Goal: Task Accomplishment & Management: Manage account settings

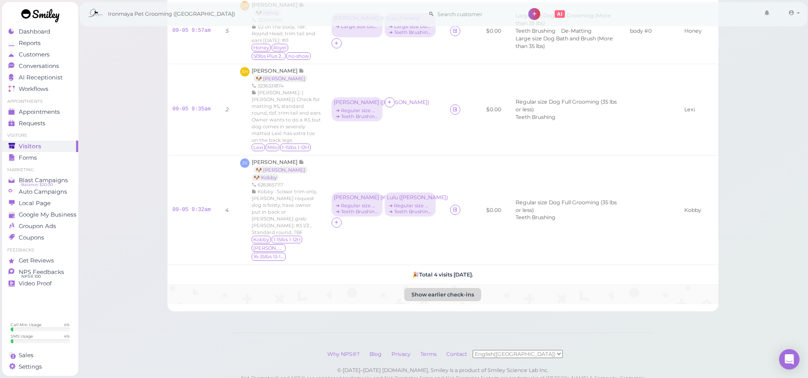
click at [436, 288] on button "Show earlier check-ins" at bounding box center [442, 295] width 77 height 14
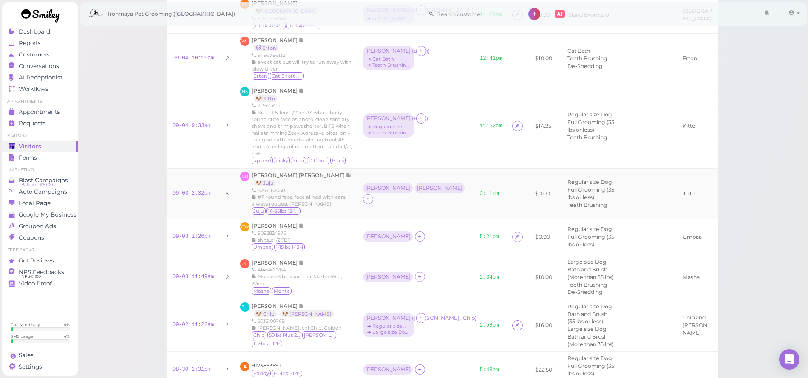
scroll to position [458, 0]
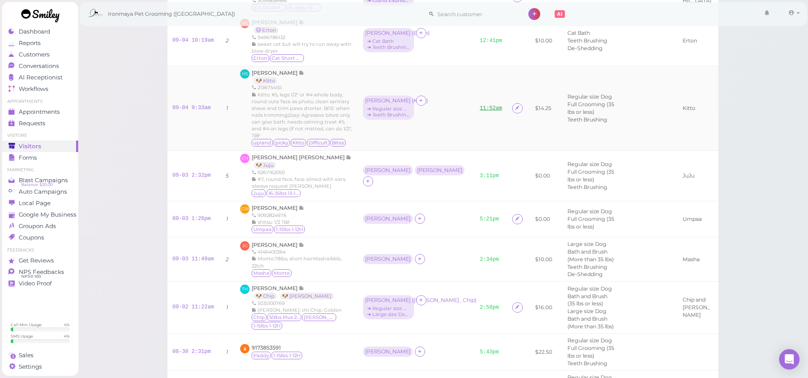
click at [480, 111] on link "11:52am" at bounding box center [491, 108] width 23 height 6
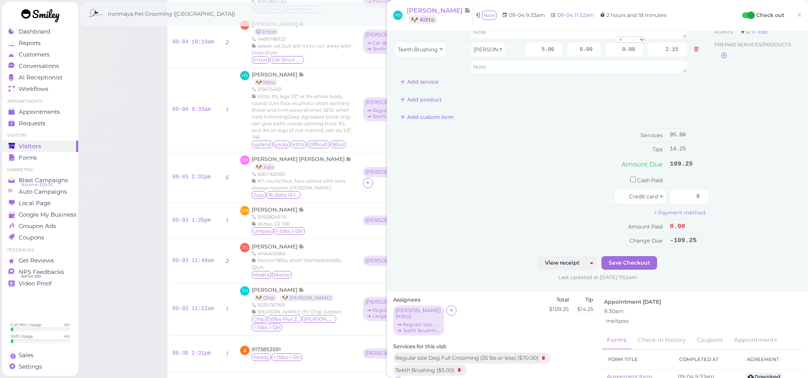
scroll to position [92, 0]
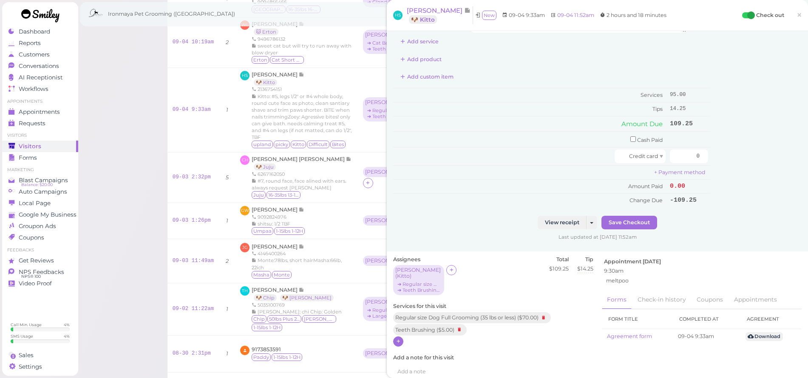
click at [398, 338] on icon at bounding box center [399, 341] width 6 height 6
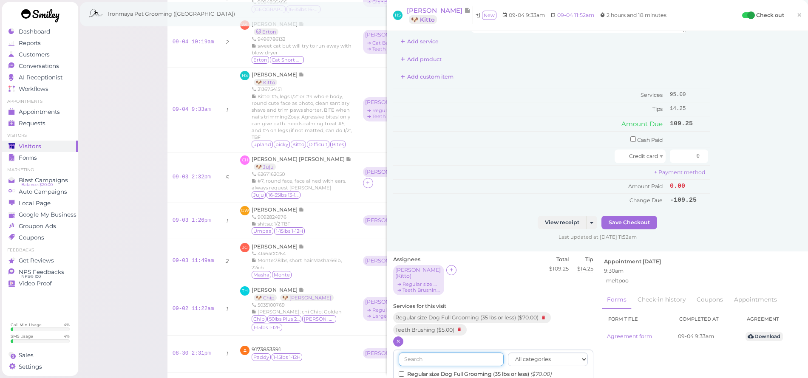
click at [448, 353] on input "text" at bounding box center [450, 360] width 105 height 14
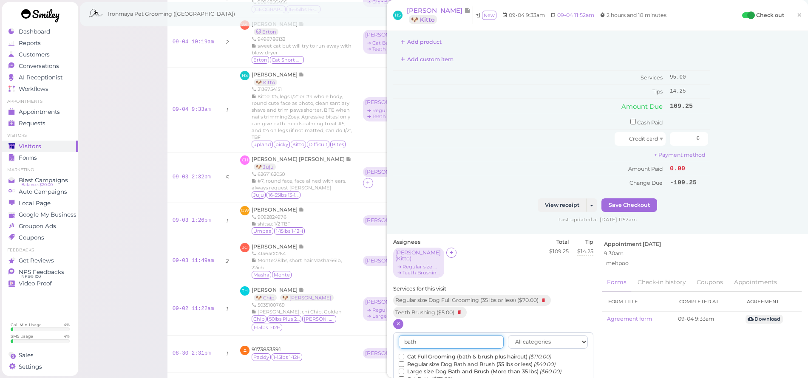
scroll to position [162, 0]
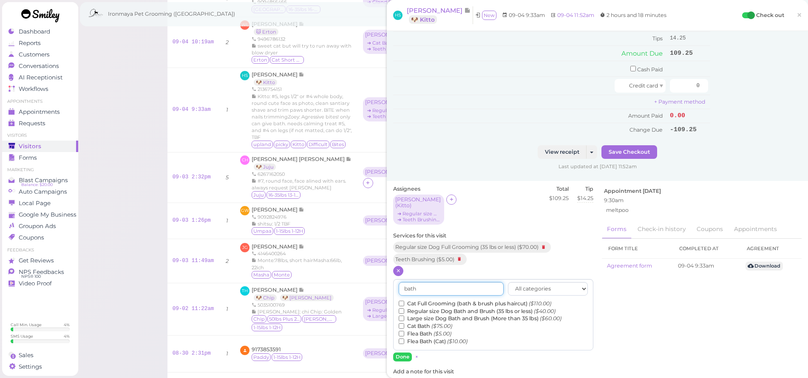
type input "bath"
click at [427, 308] on label "Regular size Dog Bath and Brush (35 lbs or less) ($40.00)" at bounding box center [476, 312] width 157 height 8
click at [404, 308] on input "Regular size Dog Bath and Brush (35 lbs or less) ($40.00)" at bounding box center [401, 311] width 6 height 6
click at [404, 353] on button "Done" at bounding box center [402, 357] width 19 height 9
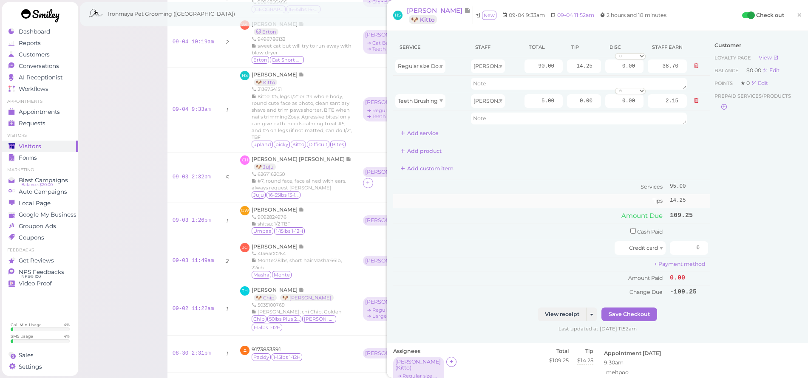
scroll to position [327, 0]
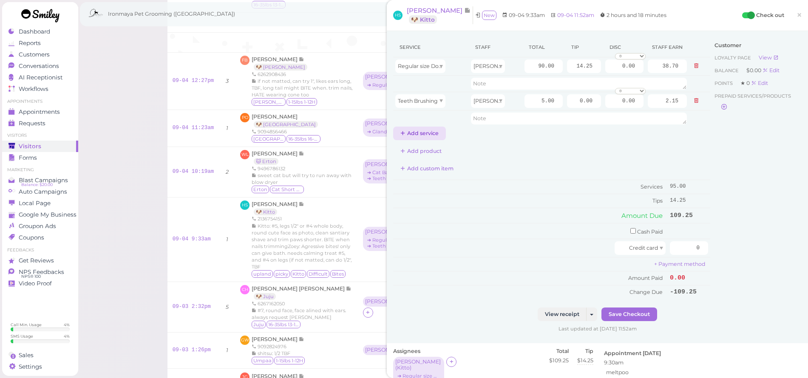
click at [429, 129] on button "Add service" at bounding box center [419, 134] width 53 height 14
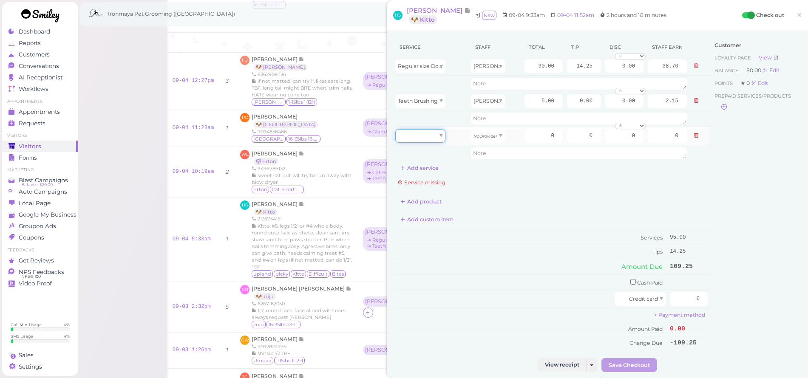
click at [435, 137] on div at bounding box center [420, 136] width 50 height 14
type input "40.00"
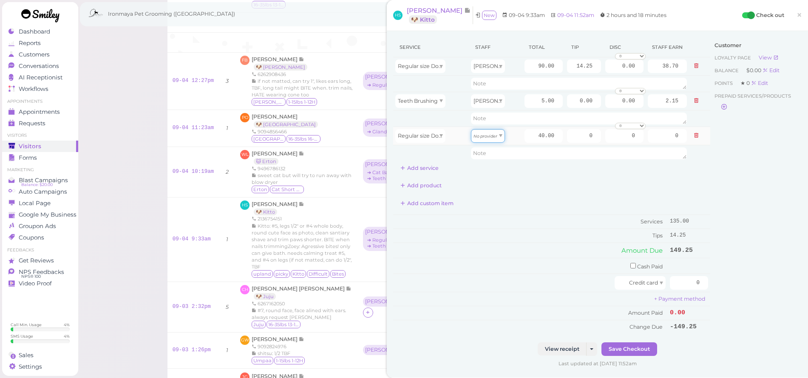
click at [489, 136] on icon "No provider" at bounding box center [485, 136] width 24 height 5
type input "17.20"
click at [796, 14] on link "×" at bounding box center [799, 16] width 16 height 20
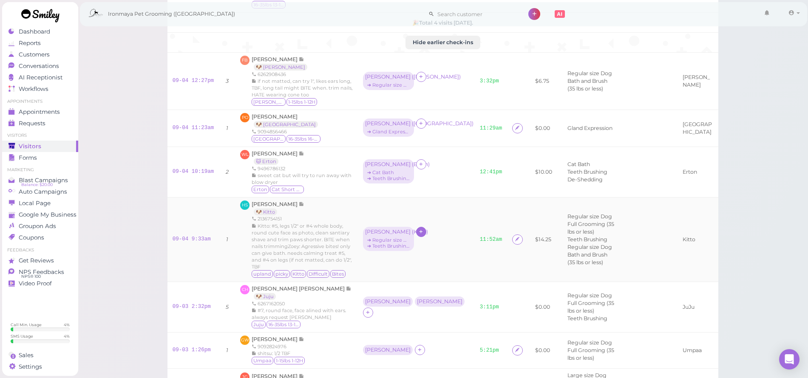
click at [418, 235] on icon at bounding box center [421, 232] width 6 height 6
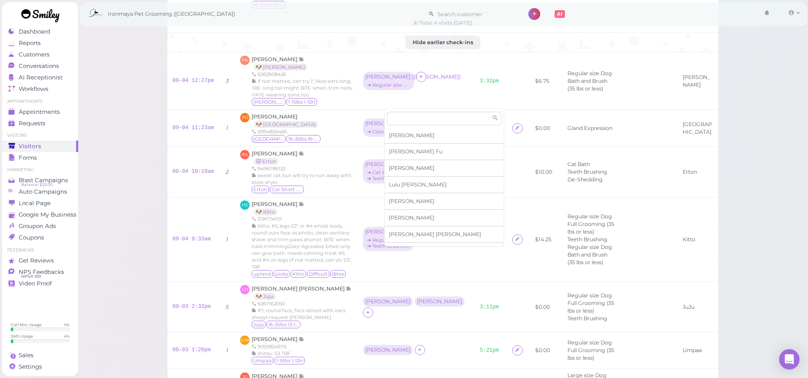
click at [402, 168] on span "[PERSON_NAME]" at bounding box center [411, 168] width 45 height 6
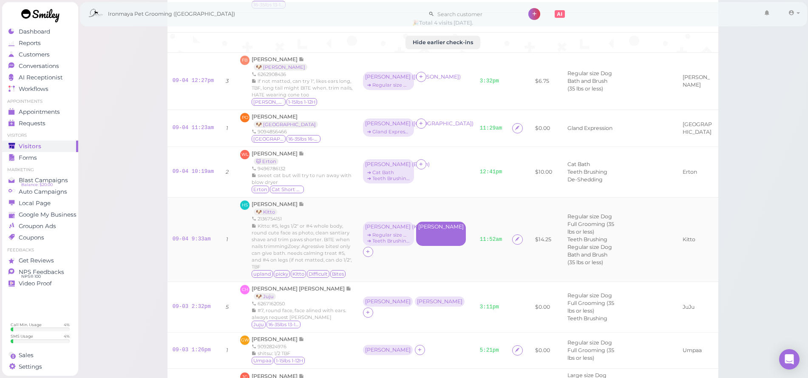
click at [418, 230] on div "[PERSON_NAME]" at bounding box center [440, 227] width 45 height 6
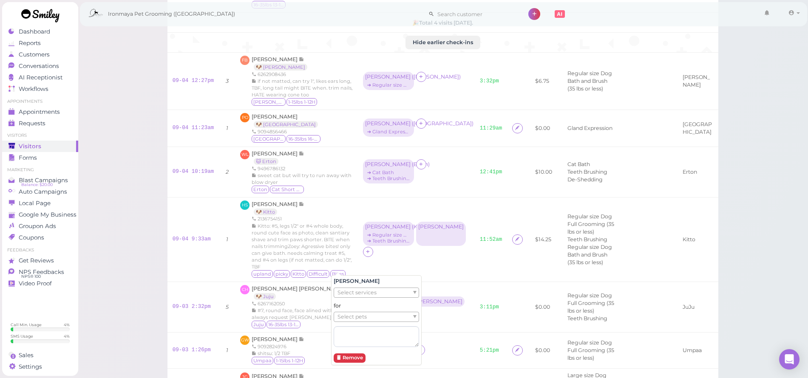
click at [378, 288] on div "[PERSON_NAME] Select services for Select pets Remove" at bounding box center [376, 320] width 90 height 90
click at [372, 294] on span "Select services" at bounding box center [356, 292] width 39 height 9
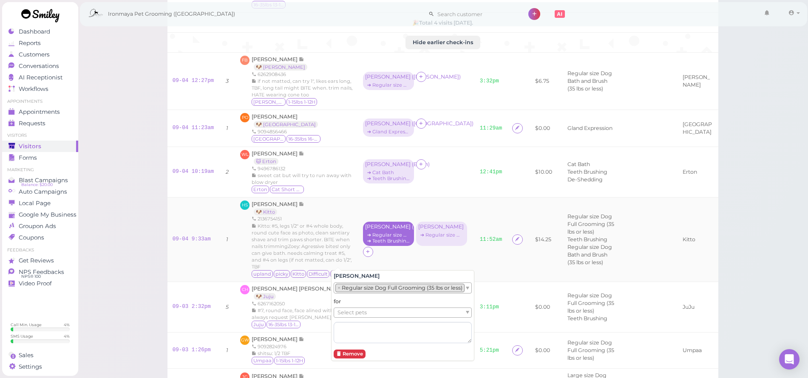
click at [367, 244] on div "➔ Teeth Brushing" at bounding box center [388, 241] width 47 height 6
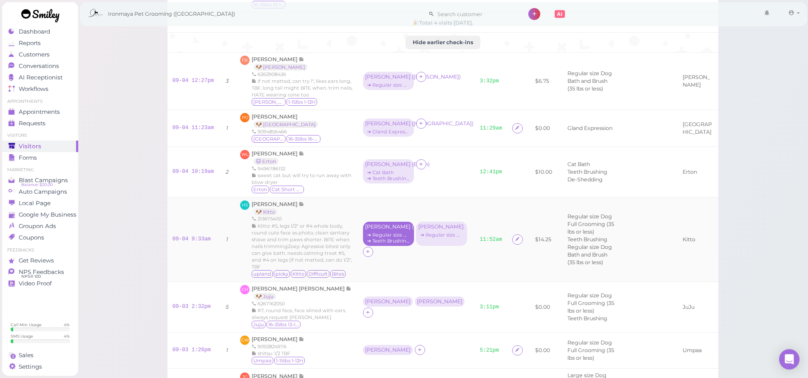
click at [365, 244] on div "➔ Teeth Brushing" at bounding box center [388, 241] width 47 height 6
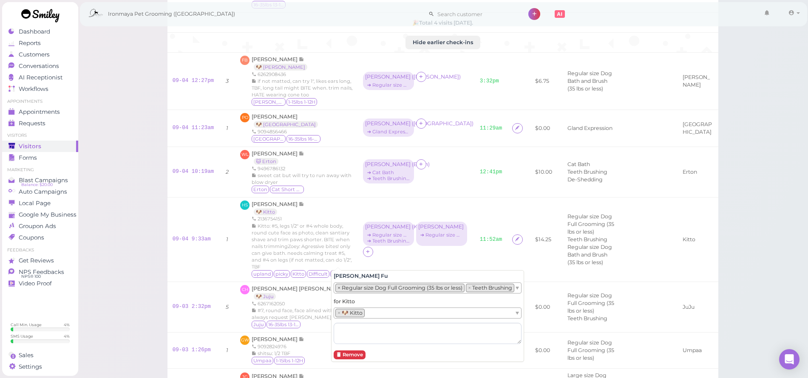
click at [336, 289] on li "× Regular size Dog Full Grooming (35 lbs or less)" at bounding box center [399, 288] width 129 height 8
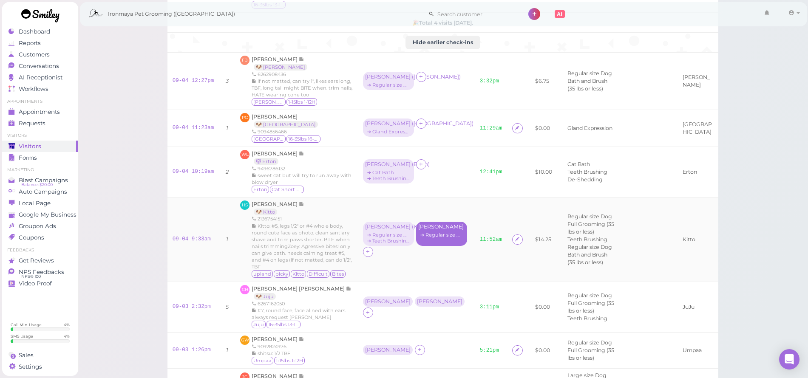
click at [423, 238] on div "➔ Regular size Dog Full Grooming (35 lbs or less)" at bounding box center [441, 235] width 47 height 6
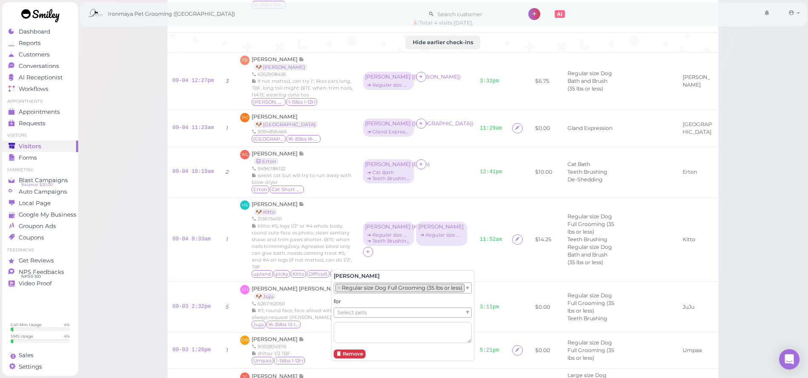
click at [390, 310] on ul "Select pets" at bounding box center [399, 312] width 130 height 9
click at [475, 262] on td "11:52am" at bounding box center [491, 239] width 33 height 85
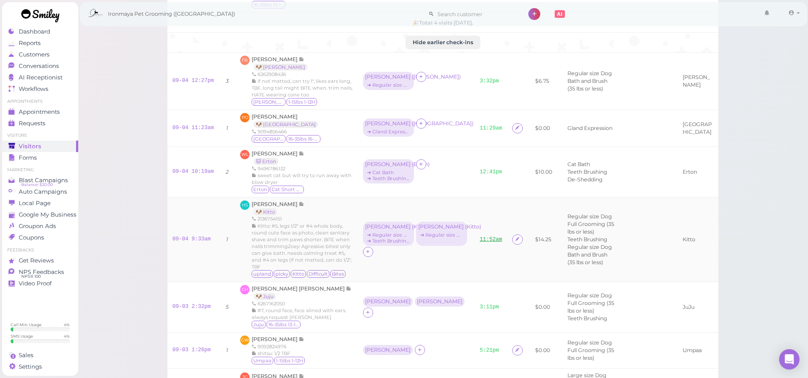
click at [480, 243] on link "11:52am" at bounding box center [491, 240] width 23 height 6
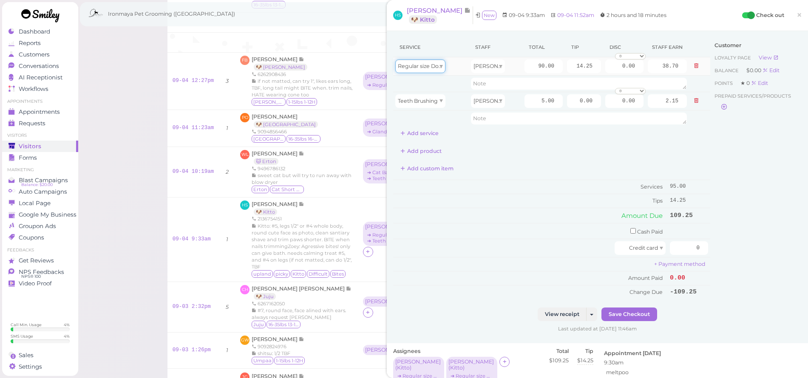
click at [440, 66] on span at bounding box center [440, 66] width 3 height 3
type input "40.00"
type input "17.20"
click at [524, 66] on input "40.00" at bounding box center [543, 66] width 38 height 14
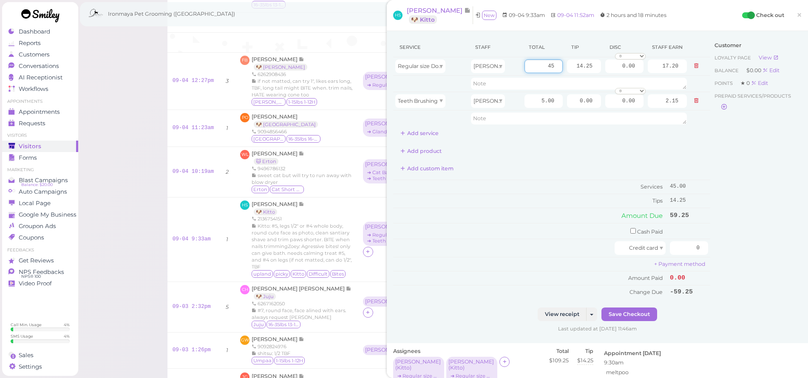
type input "45"
type input "19.35"
click at [710, 172] on div "Customer Loyalty page View Balance $0.00 Edit Points ★ 0 Edit Prepaid services/…" at bounding box center [755, 172] width 91 height 270
click at [426, 138] on button "Add service" at bounding box center [419, 134] width 53 height 14
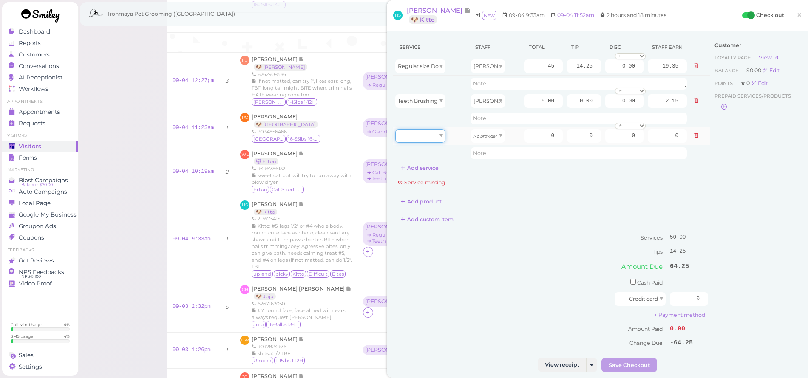
click at [428, 138] on div at bounding box center [420, 136] width 50 height 14
type input "70.00"
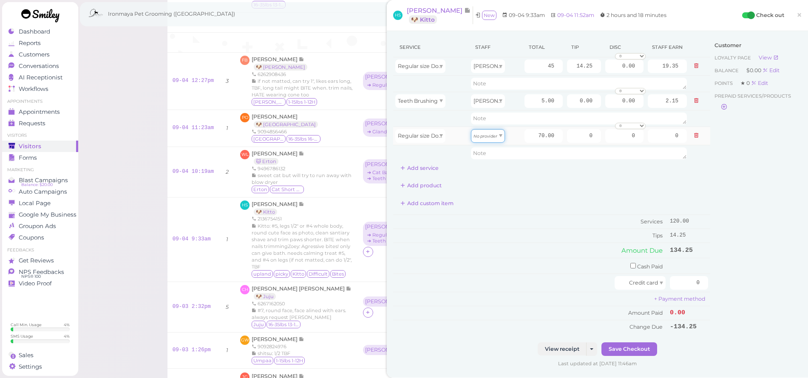
click at [494, 134] on div "No provider" at bounding box center [488, 136] width 34 height 14
type input "31.50"
click at [748, 202] on div "Customer Loyalty page View Balance $0.00 Edit Points ★ 0 Edit Prepaid services/…" at bounding box center [755, 189] width 91 height 305
click at [530, 132] on input "70.00" at bounding box center [543, 136] width 38 height 14
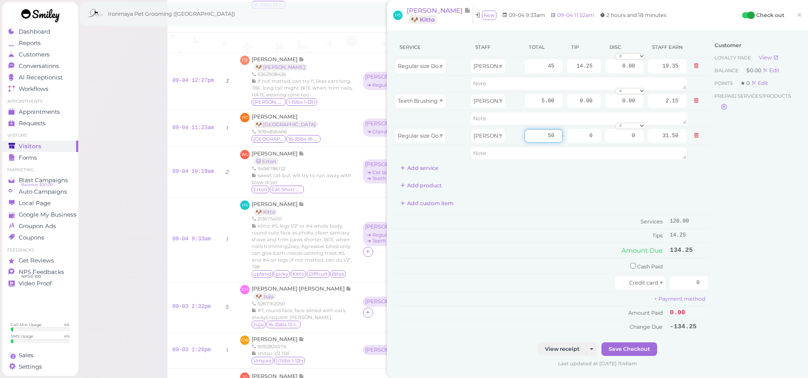
type input "50"
type input "22.50"
click at [721, 206] on div "Customer Loyalty page View Balance $0.00 Edit Points ★ 0 Edit Prepaid services/…" at bounding box center [755, 189] width 91 height 305
click at [649, 344] on button "Save Checkout" at bounding box center [629, 349] width 56 height 14
drag, startPoint x: 794, startPoint y: 16, endPoint x: 116, endPoint y: 0, distance: 678.2
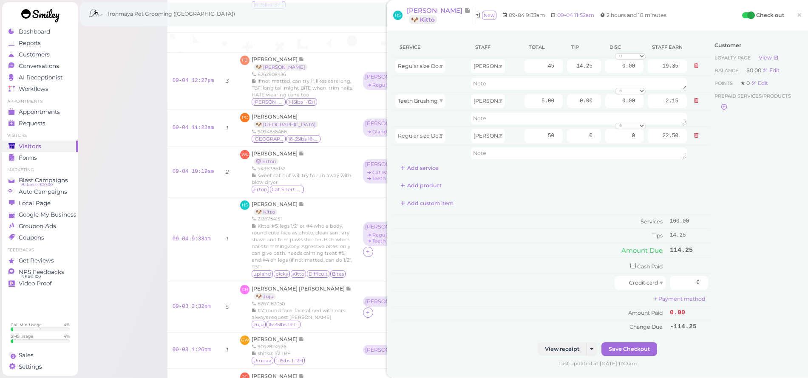
click at [796, 16] on span "×" at bounding box center [799, 15] width 6 height 12
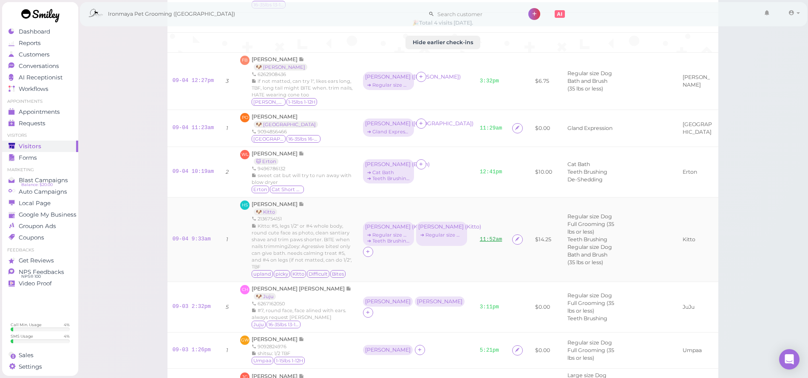
click at [480, 243] on link "11:52am" at bounding box center [491, 240] width 23 height 6
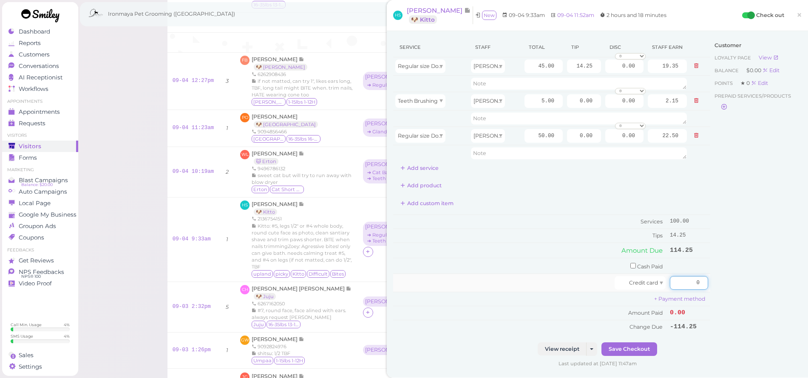
click at [687, 277] on input "0" at bounding box center [689, 283] width 38 height 14
click at [529, 137] on input "50.00" at bounding box center [543, 136] width 38 height 14
type input "45"
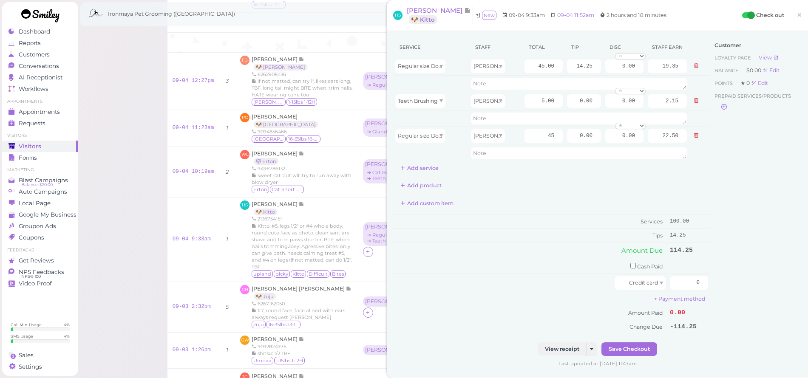
type input "20.25"
drag, startPoint x: 719, startPoint y: 219, endPoint x: 718, endPoint y: 213, distance: 5.5
click at [719, 219] on div "Customer Loyalty page View Balance $0.00 Edit Points ★ 0 Edit Prepaid services/…" at bounding box center [755, 189] width 91 height 305
click at [686, 280] on input "0" at bounding box center [689, 283] width 38 height 14
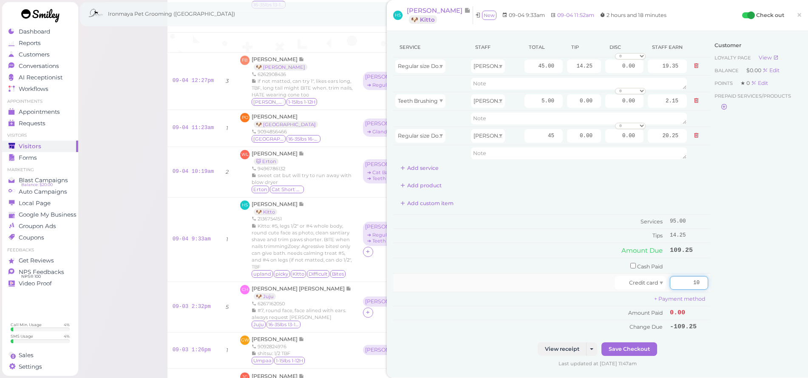
type input "109"
type input "109.25"
click at [737, 294] on div "Customer Loyalty page View Balance $0.00 Edit Points ★ 0 Edit Prepaid services/…" at bounding box center [755, 189] width 91 height 305
click at [633, 344] on button "Save Checkout" at bounding box center [629, 349] width 56 height 14
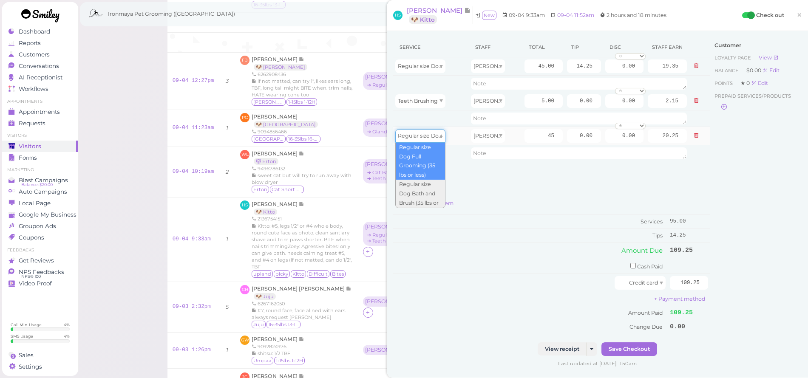
click at [436, 136] on span "Regular size Dog Full Grooming (35 lbs or less)" at bounding box center [458, 136] width 121 height 6
click at [451, 145] on td at bounding box center [431, 153] width 76 height 16
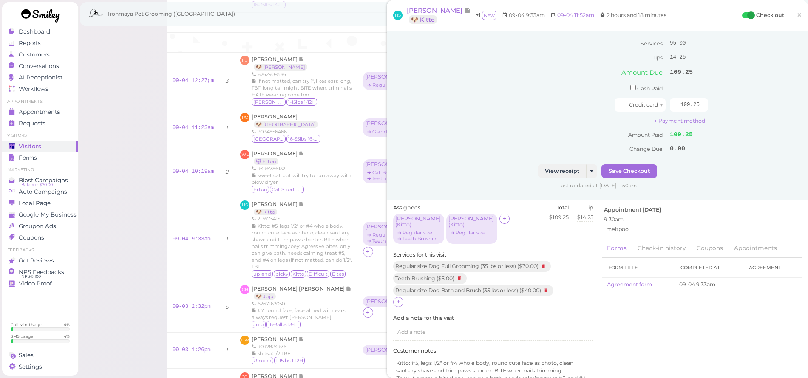
scroll to position [184, 0]
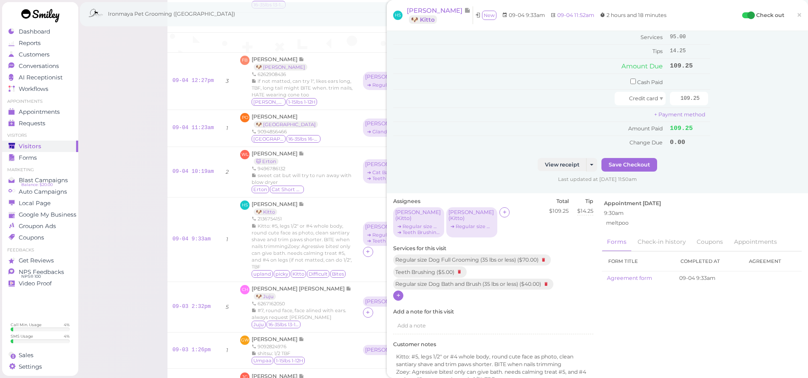
click at [396, 292] on icon at bounding box center [399, 295] width 6 height 6
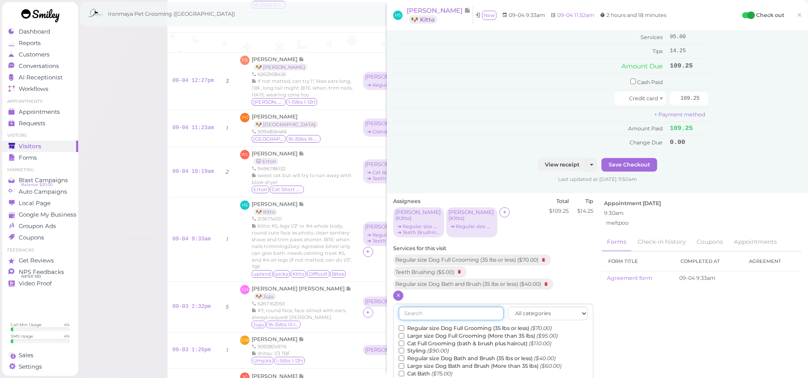
click at [418, 307] on input "text" at bounding box center [450, 314] width 105 height 14
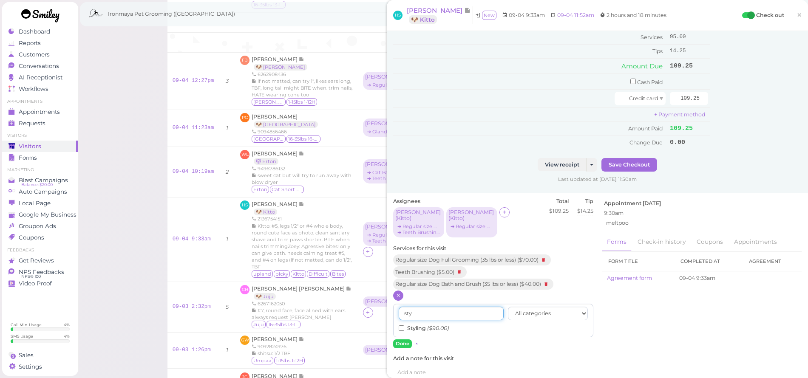
type input "sty"
click at [415, 325] on label "Styling ($90.00)" at bounding box center [423, 329] width 50 height 8
click at [404, 325] on input "Styling ($90.00)" at bounding box center [401, 328] width 6 height 6
click at [403, 339] on button "Done" at bounding box center [402, 343] width 19 height 9
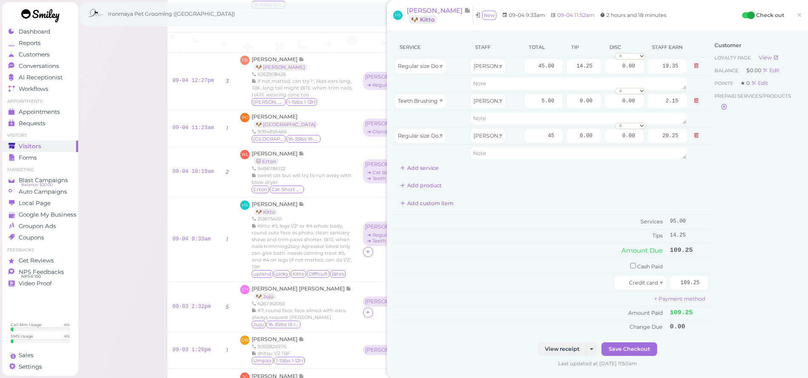
scroll to position [95, 0]
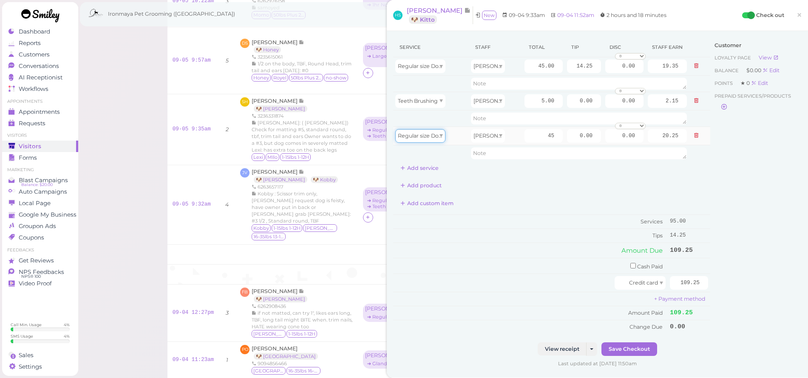
click at [416, 136] on span "Regular size Dog Full Grooming (35 lbs or less)" at bounding box center [458, 136] width 121 height 6
type input "90.00"
type input "40.50"
click at [715, 179] on div "Customer Loyalty page View Balance $0.00 Edit Points ★ 0 Edit Prepaid services/…" at bounding box center [755, 189] width 91 height 305
click at [525, 136] on input "90.00" at bounding box center [543, 136] width 38 height 14
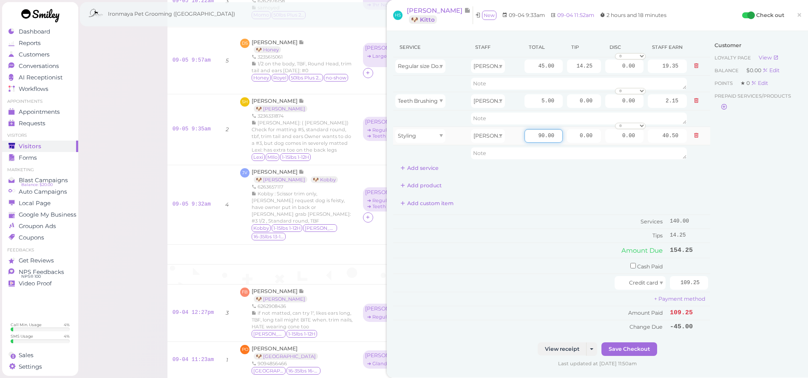
click at [525, 136] on input "90.00" at bounding box center [543, 136] width 38 height 14
type input "45"
type input "20.25"
click at [741, 214] on div "Customer Loyalty page View Balance $0.00 Edit Points ★ 0 Edit Prepaid services/…" at bounding box center [755, 189] width 91 height 305
click at [639, 342] on button "Save Checkout" at bounding box center [629, 349] width 56 height 14
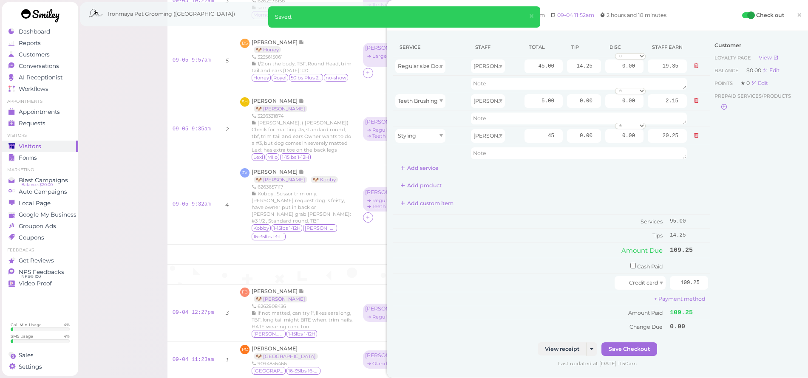
click at [797, 15] on link "×" at bounding box center [799, 16] width 16 height 20
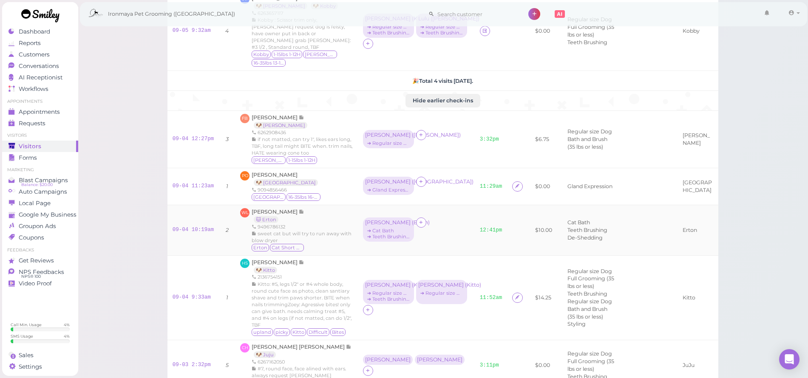
scroll to position [267, 0]
click at [480, 302] on link "11:52am" at bounding box center [491, 300] width 23 height 6
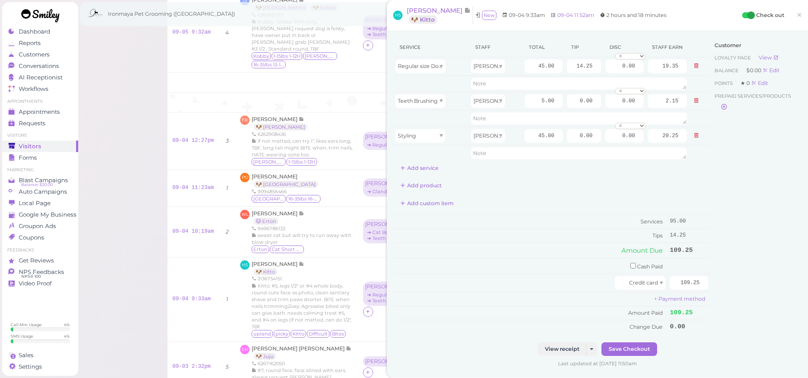
click at [796, 235] on div "Service Staff Total Tip Disc Staff earn Regular size Dog Bath and Brush (35 lbs…" at bounding box center [597, 204] width 421 height 347
click at [796, 21] on span "×" at bounding box center [799, 15] width 6 height 12
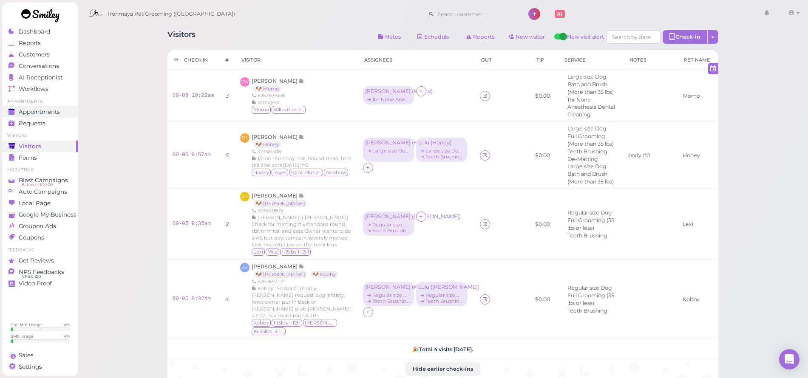
click at [40, 113] on span "Appointments" at bounding box center [39, 111] width 41 height 7
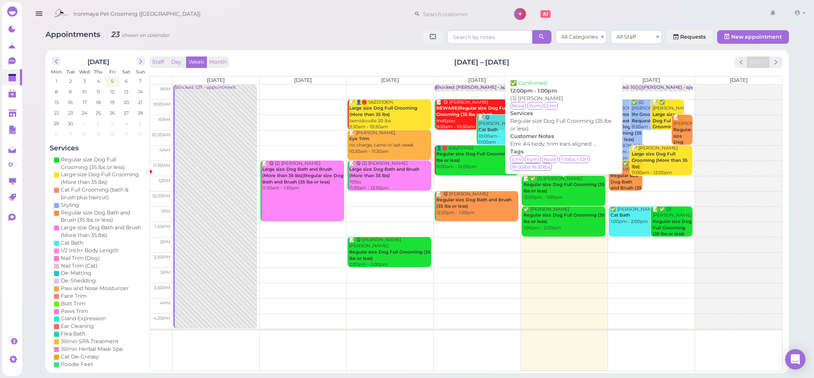
click at [542, 195] on div "📝 ✅ (3) [PERSON_NAME] Tea Regular size Dog Full Grooming (35 lbs or less) 12:00…" at bounding box center [564, 188] width 82 height 25
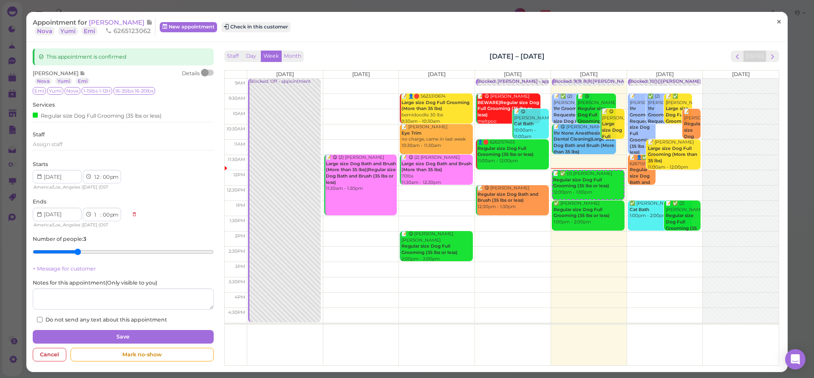
click at [776, 21] on span "×" at bounding box center [779, 22] width 6 height 12
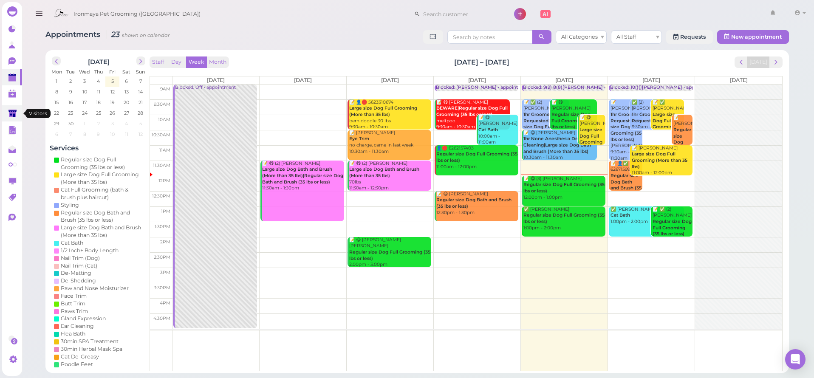
click at [11, 109] on link at bounding box center [12, 113] width 20 height 16
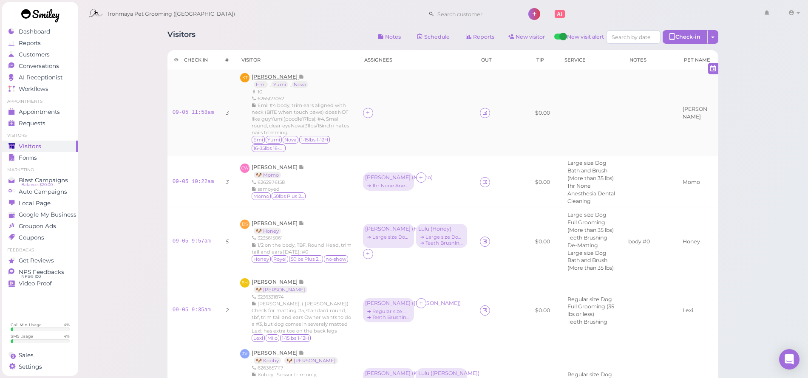
click at [266, 76] on span "[PERSON_NAME]" at bounding box center [274, 76] width 47 height 6
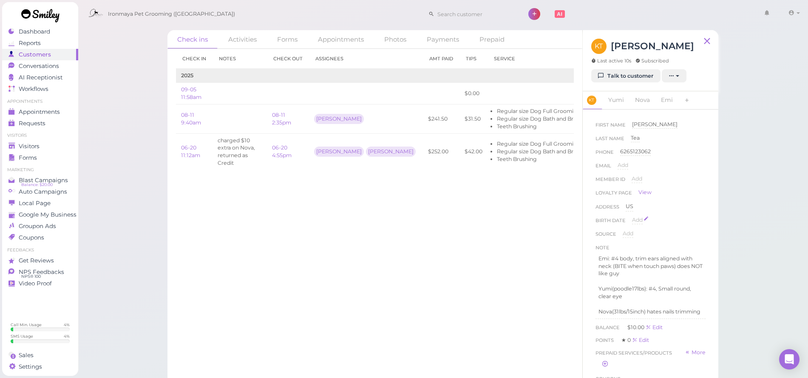
scroll to position [12, 0]
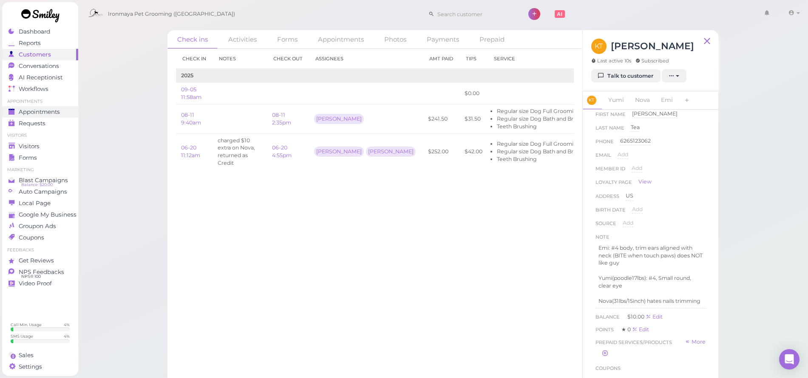
click at [58, 113] on span "Appointments" at bounding box center [39, 111] width 41 height 7
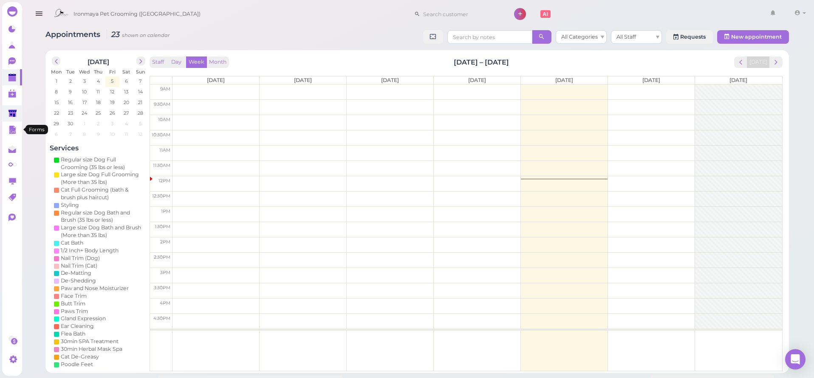
click at [15, 116] on polygon at bounding box center [12, 113] width 8 height 7
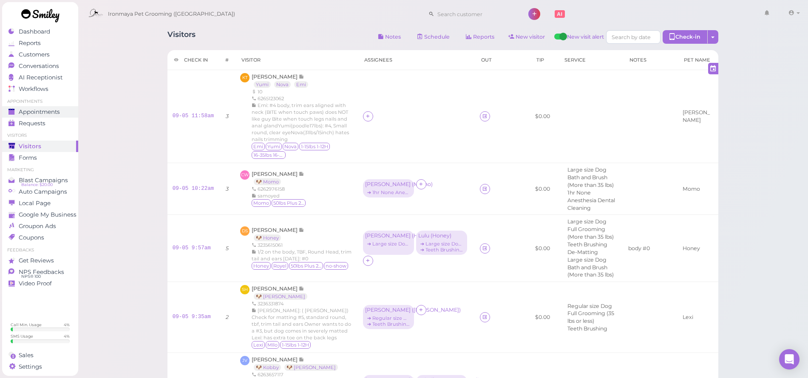
click at [54, 109] on link "Appointments" at bounding box center [40, 111] width 76 height 11
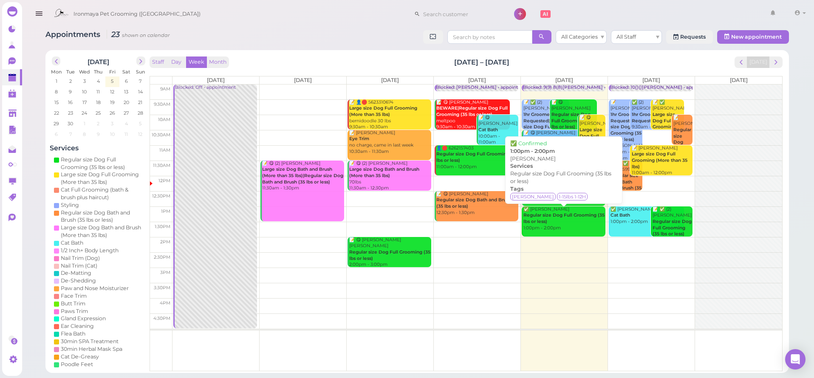
click at [580, 222] on div "✅ [PERSON_NAME] Regular size Dog Full Grooming (35 lbs or less) 1:00pm - 2:00pm" at bounding box center [564, 218] width 82 height 25
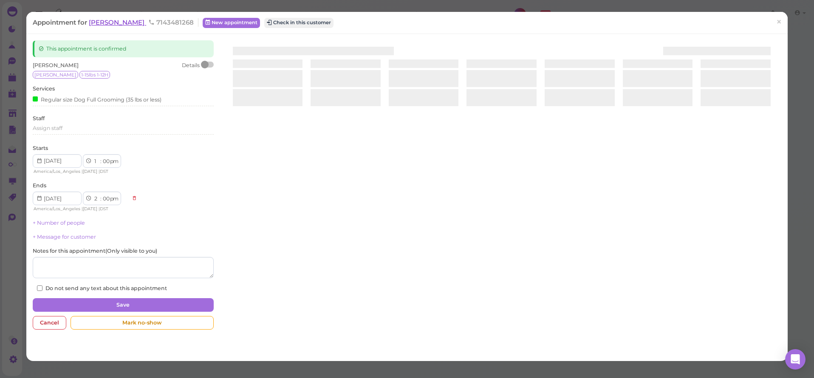
click at [93, 22] on span "[PERSON_NAME]" at bounding box center [117, 22] width 57 height 8
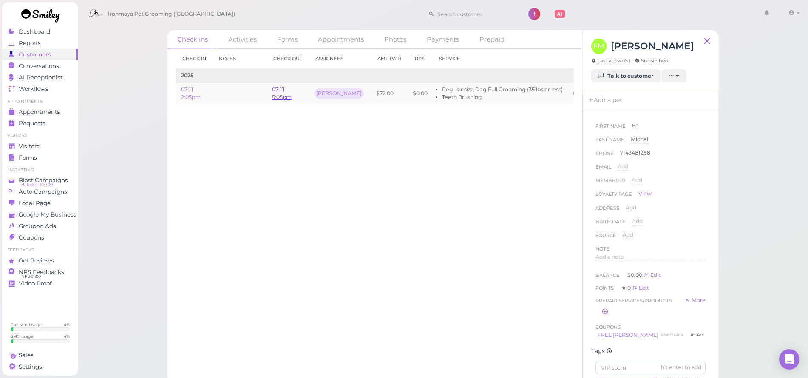
click at [274, 90] on link "07-11 5:05pm" at bounding box center [282, 93] width 20 height 14
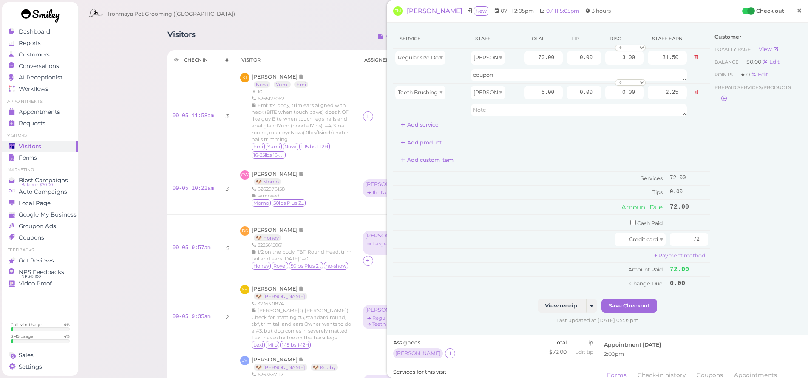
click at [796, 13] on span "×" at bounding box center [799, 11] width 6 height 12
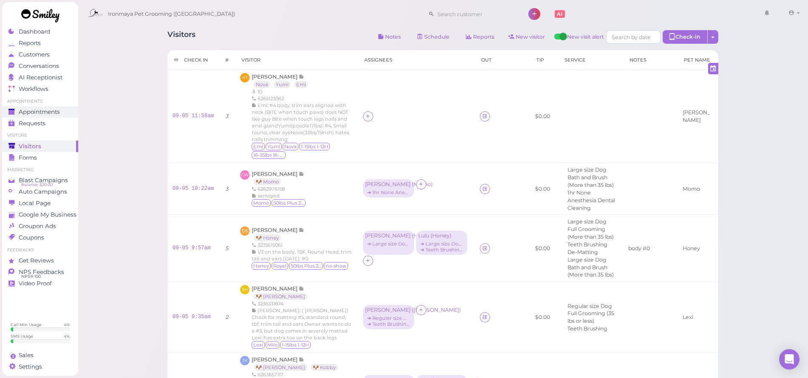
click at [28, 112] on span "Appointments" at bounding box center [39, 111] width 41 height 7
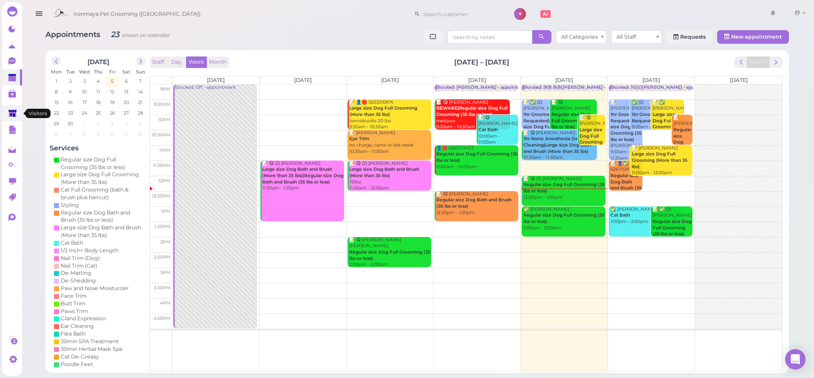
click at [18, 112] on link at bounding box center [12, 113] width 20 height 16
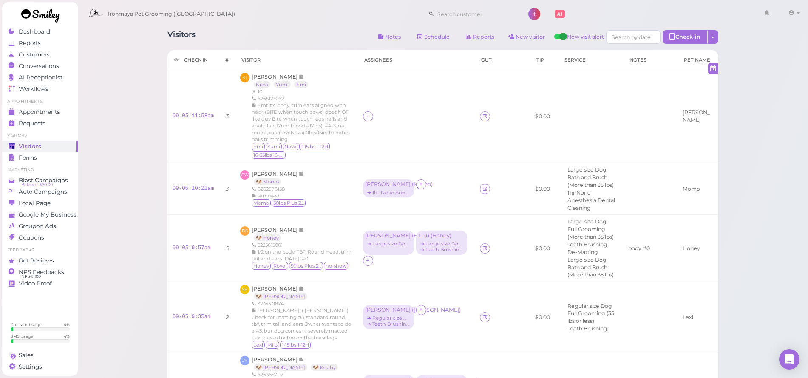
click at [189, 0] on div "Ironmaya Pet Grooming ([GEOGRAPHIC_DATA]) 1 Account" at bounding box center [443, 12] width 731 height 24
click at [418, 187] on icon at bounding box center [421, 184] width 6 height 6
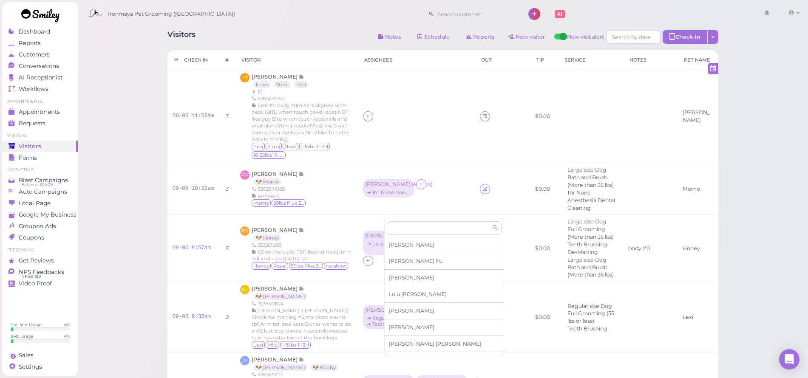
click at [404, 343] on span "[PERSON_NAME]" at bounding box center [435, 344] width 92 height 6
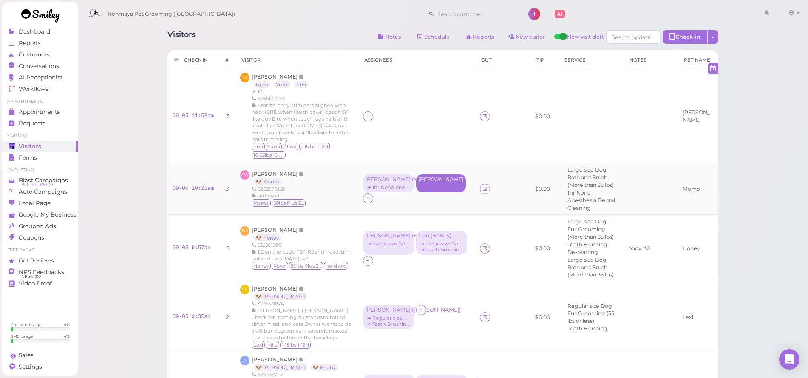
click at [418, 182] on div "[PERSON_NAME]" at bounding box center [440, 179] width 45 height 6
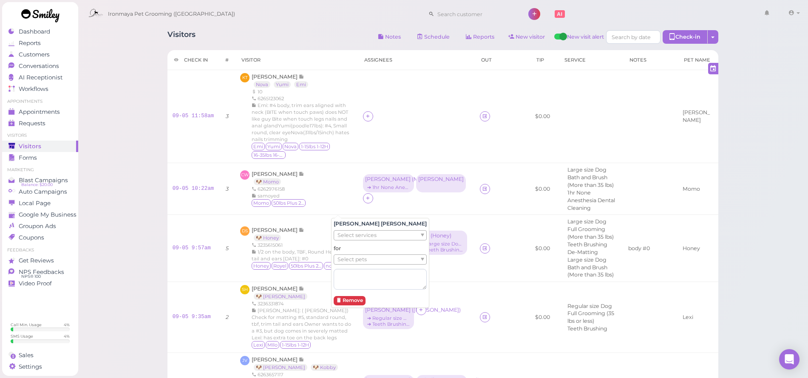
click at [396, 235] on ul "Select services" at bounding box center [376, 235] width 85 height 9
click at [389, 254] on ul "Select pets" at bounding box center [403, 255] width 138 height 9
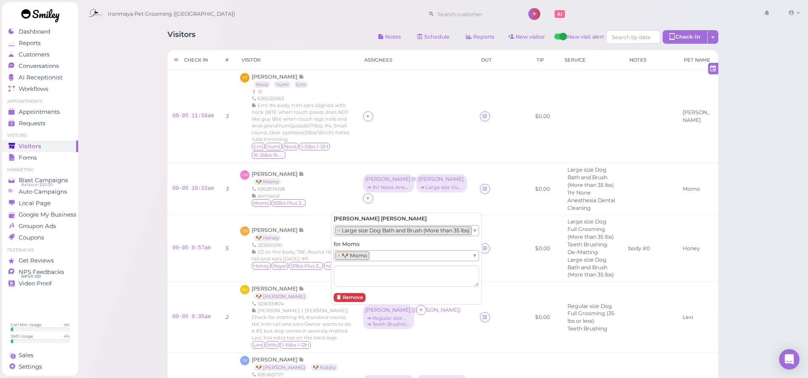
drag, startPoint x: 783, startPoint y: 223, endPoint x: 774, endPoint y: 225, distance: 9.1
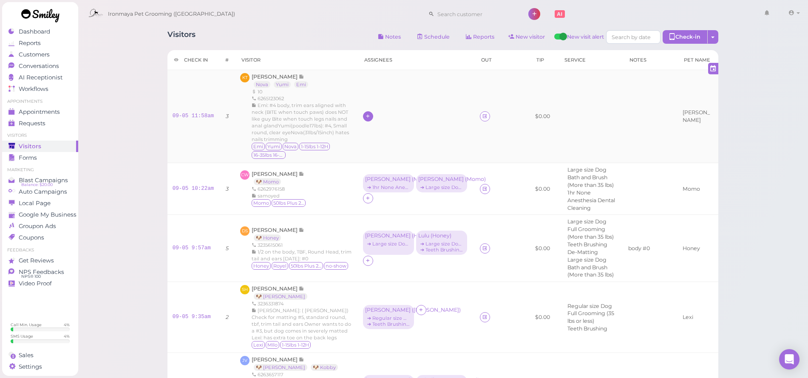
click at [365, 119] on icon at bounding box center [368, 116] width 6 height 6
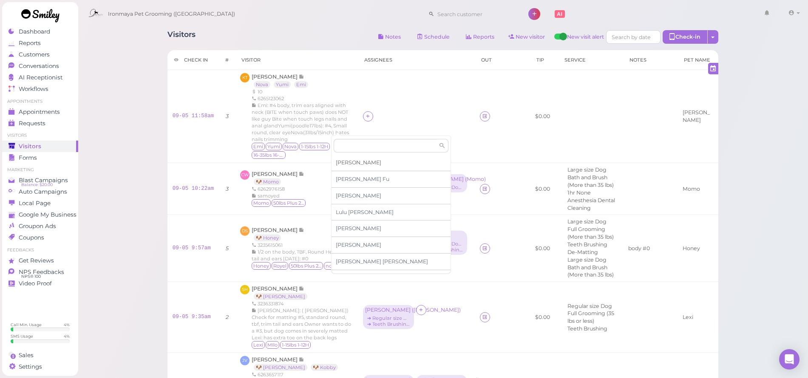
click at [348, 165] on span "[PERSON_NAME]" at bounding box center [358, 162] width 45 height 6
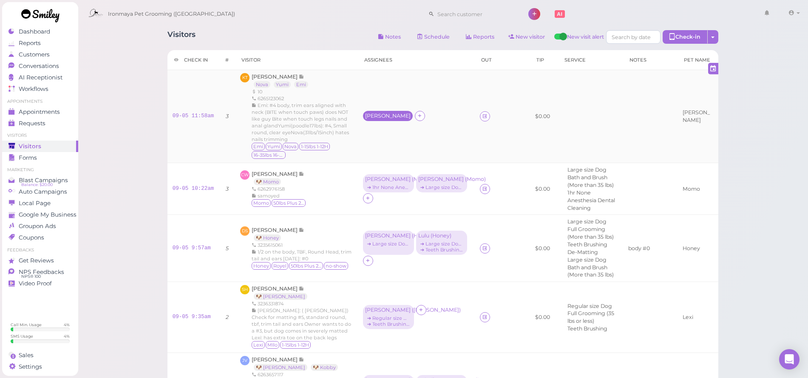
click at [365, 119] on div "[PERSON_NAME]" at bounding box center [387, 116] width 45 height 6
click at [349, 207] on button "Remove" at bounding box center [349, 204] width 32 height 9
click at [365, 119] on icon at bounding box center [368, 116] width 6 height 6
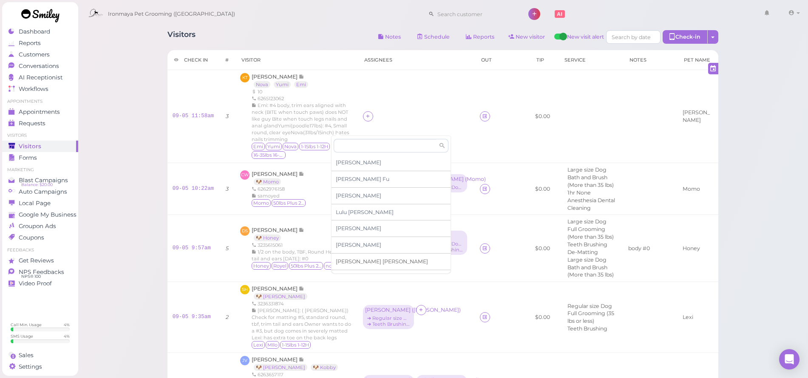
click at [355, 261] on span "[PERSON_NAME]" at bounding box center [382, 261] width 92 height 6
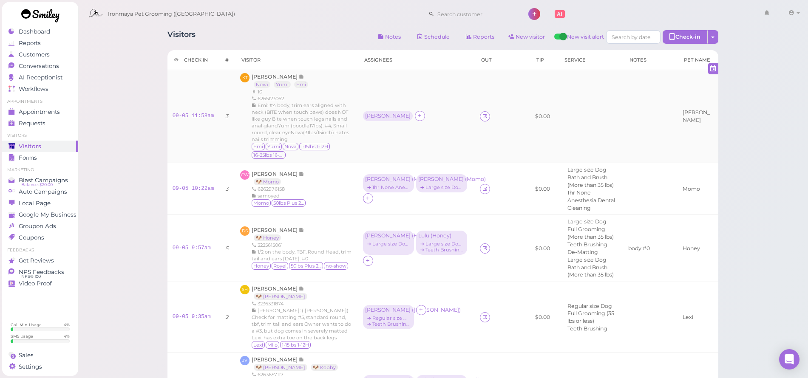
click at [365, 119] on div "[PERSON_NAME]" at bounding box center [387, 116] width 45 height 6
drag, startPoint x: 356, startPoint y: 162, endPoint x: 356, endPoint y: 167, distance: 5.1
click at [355, 162] on span "Select pets" at bounding box center [351, 162] width 29 height 9
click at [418, 119] on icon at bounding box center [421, 116] width 6 height 6
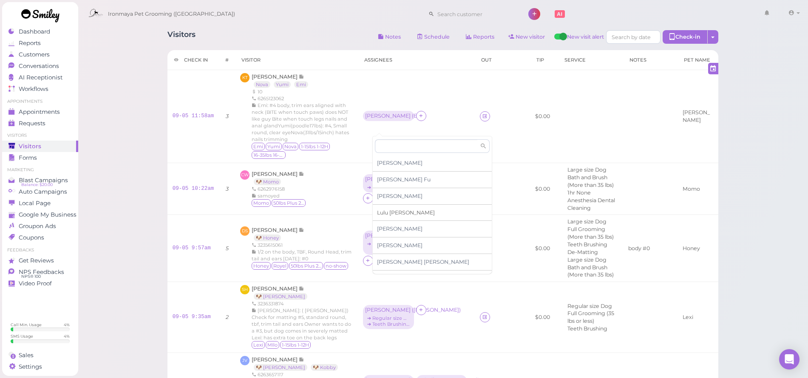
click at [395, 215] on div "[PERSON_NAME]" at bounding box center [432, 213] width 119 height 17
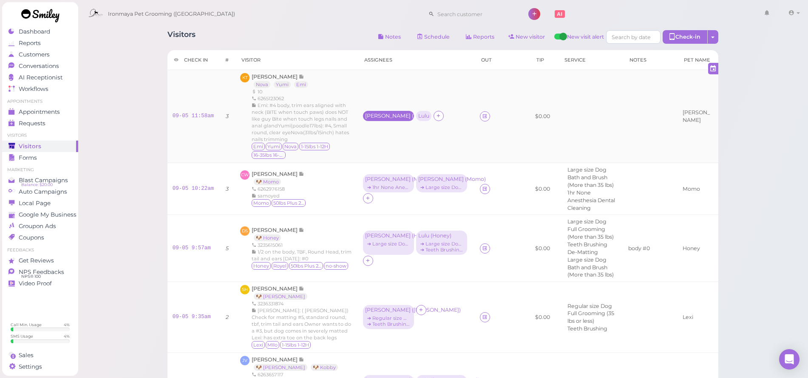
click at [365, 119] on div "[PERSON_NAME] ( Emi )" at bounding box center [388, 116] width 47 height 6
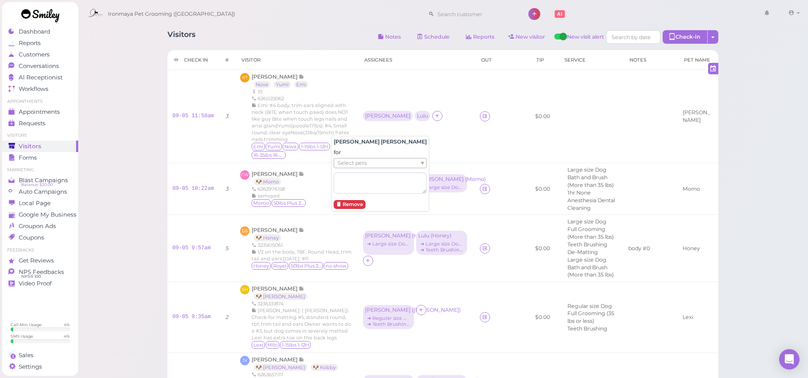
click at [361, 163] on span "Select pets" at bounding box center [351, 162] width 29 height 9
click at [366, 121] on div "[PERSON_NAME] ( Yumi )" at bounding box center [388, 116] width 51 height 10
click at [418, 119] on div "Lulu" at bounding box center [423, 116] width 11 height 6
click at [370, 164] on ul "Select pets" at bounding box center [373, 162] width 78 height 9
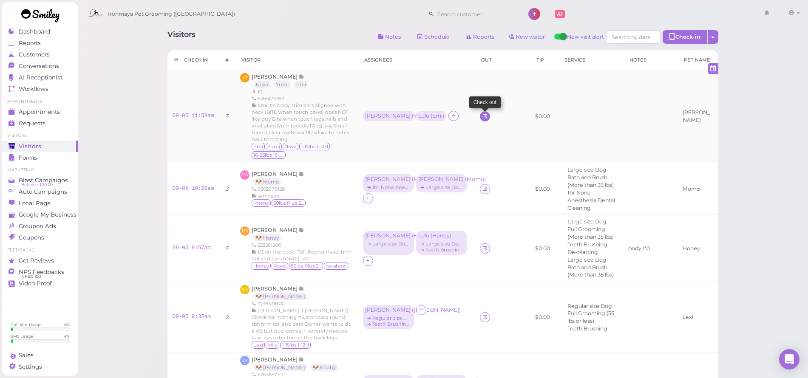
click at [482, 119] on icon at bounding box center [485, 116] width 6 height 6
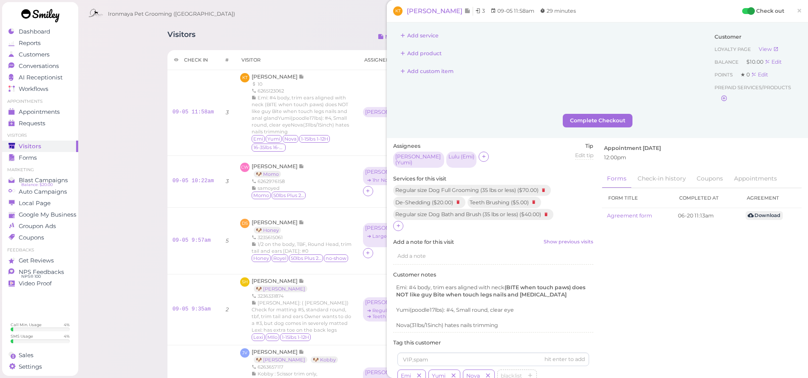
click at [420, 27] on div "Add service Add product Add custom item Customer Loyalty page View Balance $10.…" at bounding box center [597, 81] width 421 height 116
click at [430, 30] on button "Add service" at bounding box center [419, 36] width 53 height 14
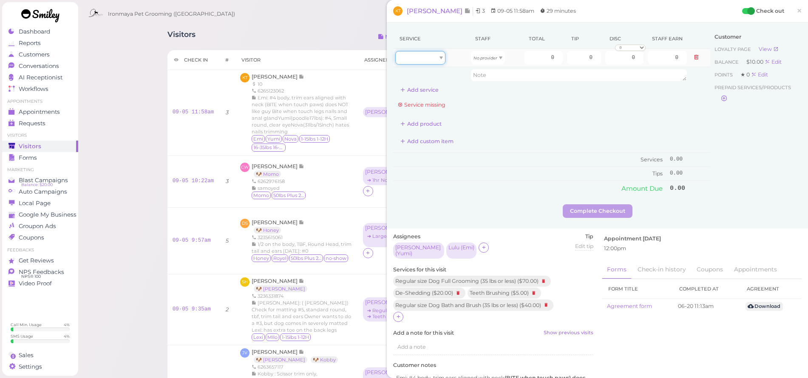
click at [415, 59] on div at bounding box center [420, 58] width 50 height 14
type input "70.00"
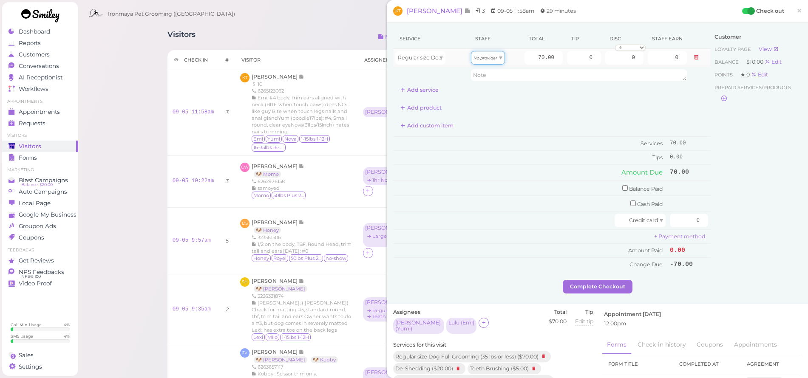
click at [482, 61] on div "No provider" at bounding box center [488, 58] width 34 height 14
type input "30.10"
click at [436, 92] on button "Add service" at bounding box center [419, 90] width 53 height 14
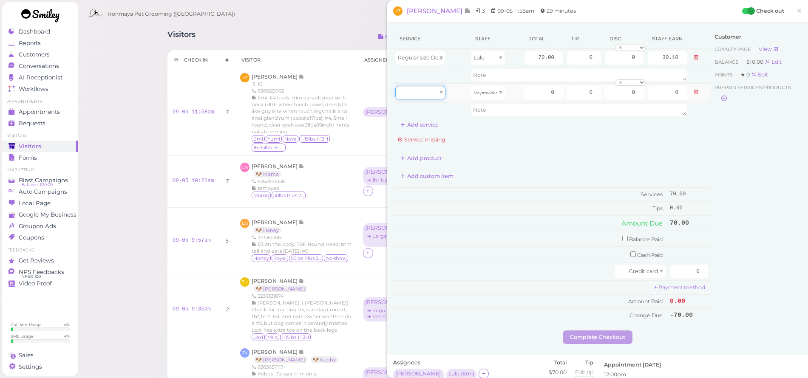
click at [437, 90] on div at bounding box center [420, 93] width 50 height 14
drag, startPoint x: 417, startPoint y: 157, endPoint x: 425, endPoint y: 144, distance: 15.8
type input "5.00"
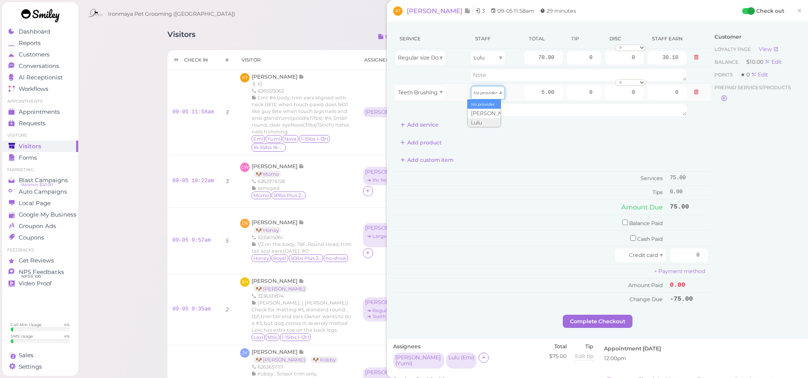
click at [491, 96] on div "No provider" at bounding box center [488, 93] width 34 height 14
type input "2.15"
click at [431, 127] on button "Add service" at bounding box center [419, 125] width 53 height 14
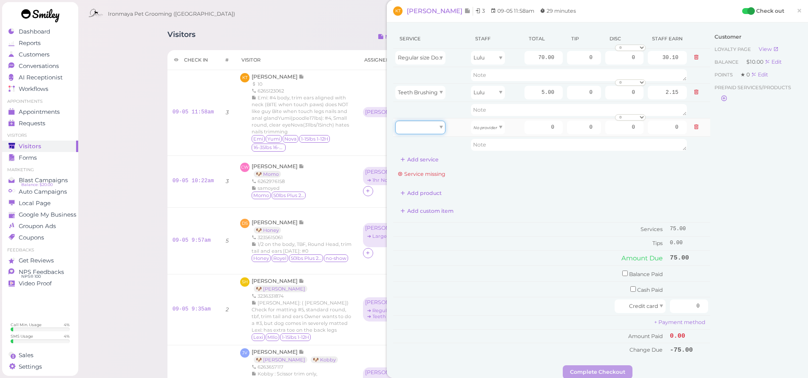
click at [425, 133] on div at bounding box center [420, 128] width 50 height 14
type input "70.00"
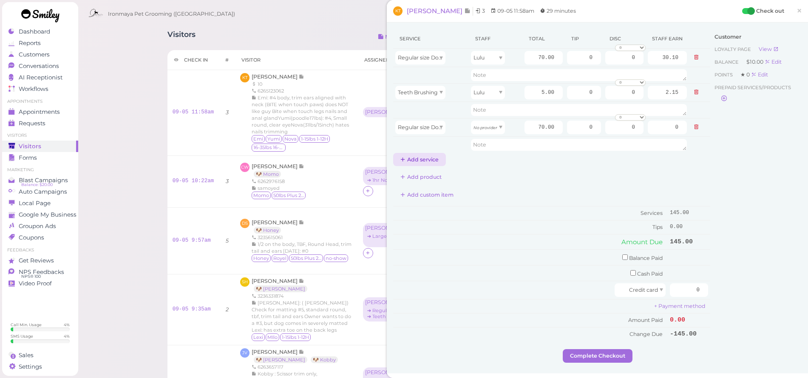
click at [433, 160] on button "Add service" at bounding box center [419, 160] width 53 height 14
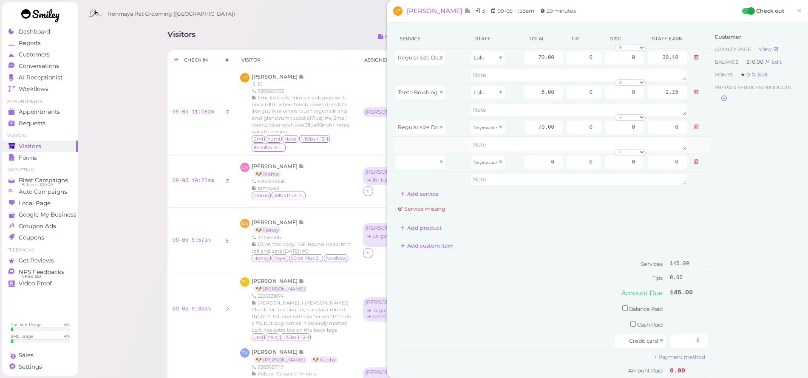
click at [436, 147] on td at bounding box center [431, 144] width 76 height 17
click at [437, 161] on div at bounding box center [420, 162] width 50 height 14
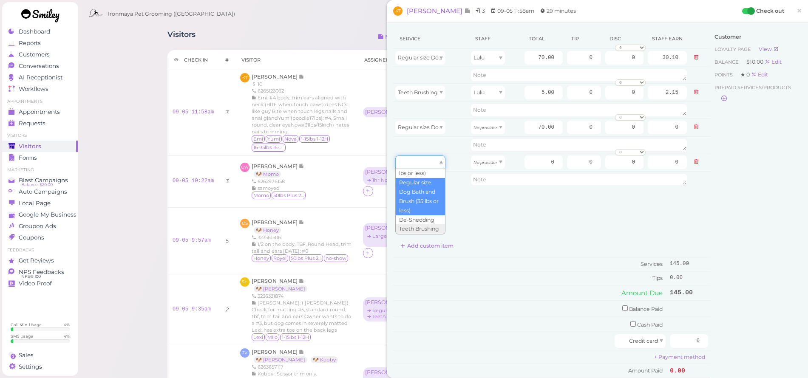
scroll to position [40, 0]
type input "5.00"
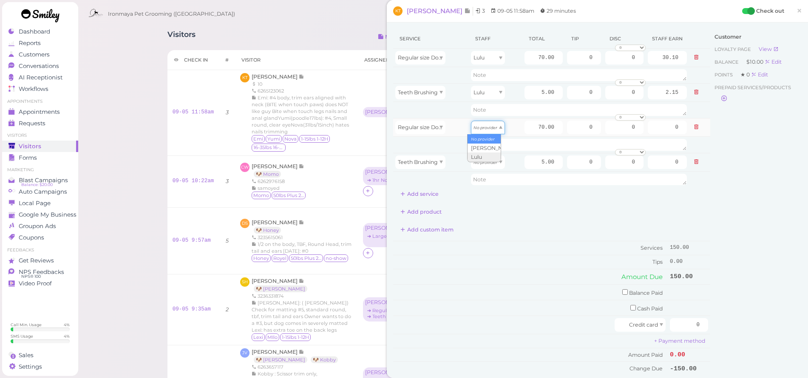
click at [497, 124] on div "No provider" at bounding box center [488, 128] width 34 height 14
type input "30.10"
click at [495, 158] on div "No provider" at bounding box center [488, 162] width 34 height 14
type input "2.15"
click at [530, 128] on input "70.00" at bounding box center [543, 128] width 38 height 14
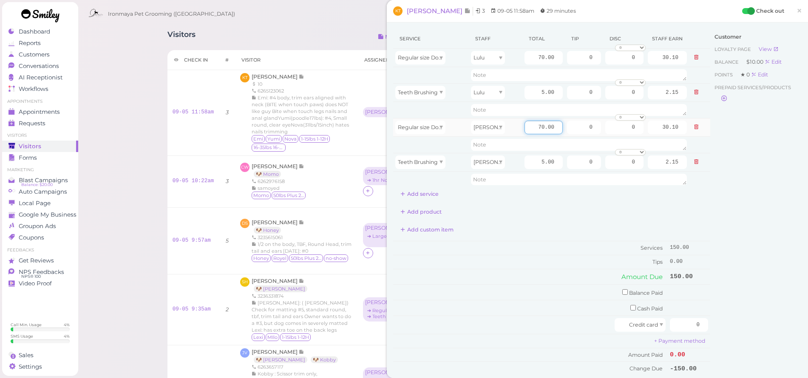
click at [530, 128] on input "70.00" at bounding box center [543, 128] width 38 height 14
type input "80"
type input "34.40"
click at [714, 218] on div "Customer Loyalty page View Balance $10.00 Edit Points ★ 0 Edit Prepaid services…" at bounding box center [755, 206] width 91 height 355
click at [413, 197] on button "Add service" at bounding box center [419, 194] width 53 height 14
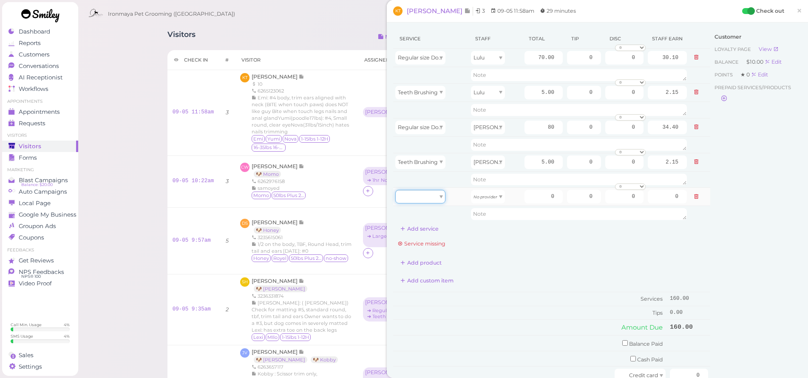
click at [415, 198] on div at bounding box center [420, 197] width 50 height 14
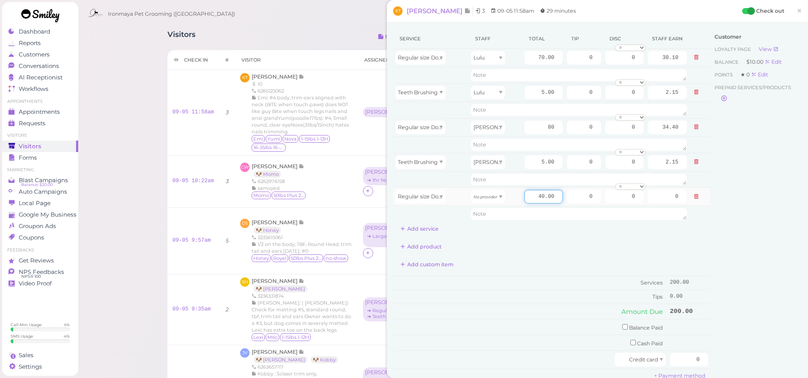
click at [534, 193] on input "40.00" at bounding box center [543, 197] width 38 height 14
type input "55"
click at [637, 232] on div "Service Staff Total Tip Disc Staff earn Regular size Dog Full Grooming (35 lbs …" at bounding box center [551, 132] width 317 height 207
click at [422, 230] on button "Add service" at bounding box center [419, 229] width 53 height 14
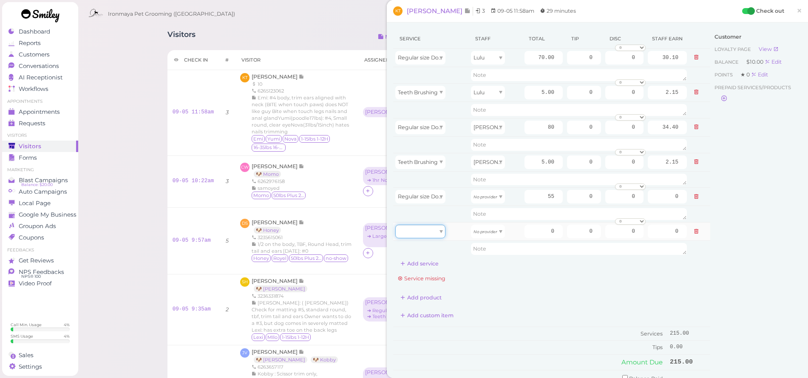
click at [437, 237] on div at bounding box center [420, 232] width 50 height 14
type input "5.00"
click at [710, 248] on div "Customer Loyalty page View Balance $10.00 Edit Points ★ 0 Edit Prepaid services…" at bounding box center [755, 241] width 91 height 425
click at [796, 13] on span "×" at bounding box center [799, 11] width 6 height 12
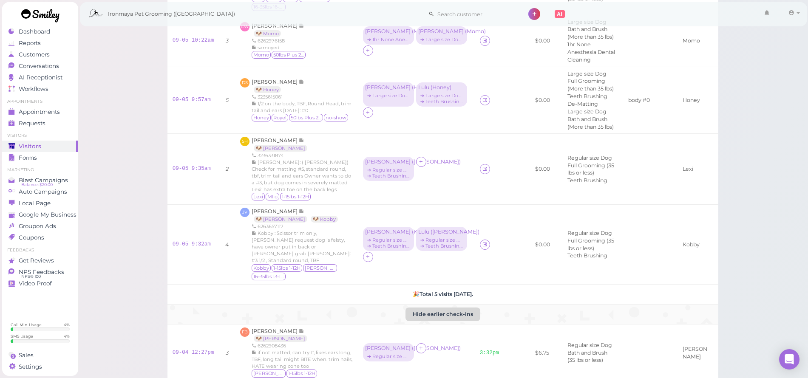
scroll to position [139, 0]
click at [430, 323] on button "Hide earlier check-ins" at bounding box center [442, 316] width 75 height 14
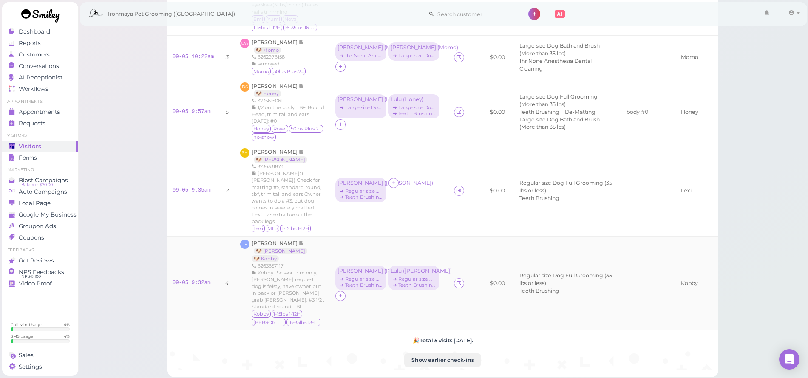
scroll to position [143, 0]
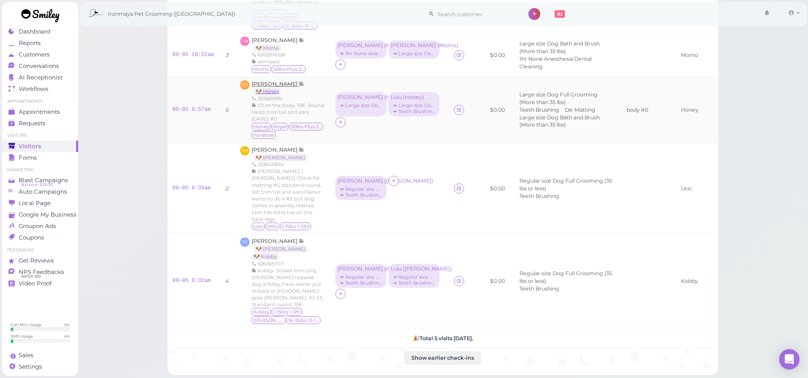
click at [276, 95] on link "🐶 Honey" at bounding box center [267, 91] width 27 height 7
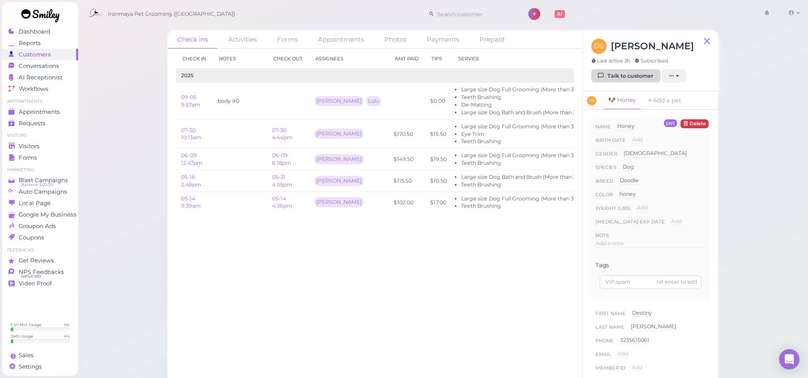
click at [624, 73] on link "Talk to customer" at bounding box center [625, 76] width 69 height 14
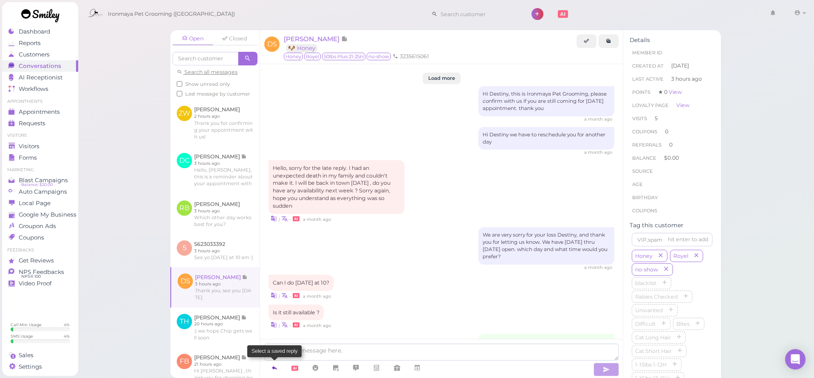
click at [274, 369] on icon at bounding box center [274, 368] width 7 height 8
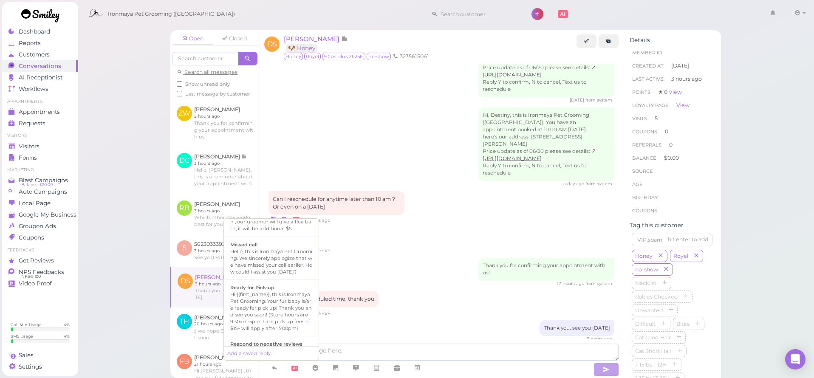
scroll to position [199, 0]
click at [293, 311] on div "Hi {{first_name}}, this is Ironmaya Pet Grooming. Your fur baby is/are ready fo…" at bounding box center [271, 309] width 82 height 41
type textarea "Hi {{first_name}}, this is Ironmaya Pet Grooming. Your fur baby is/are ready fo…"
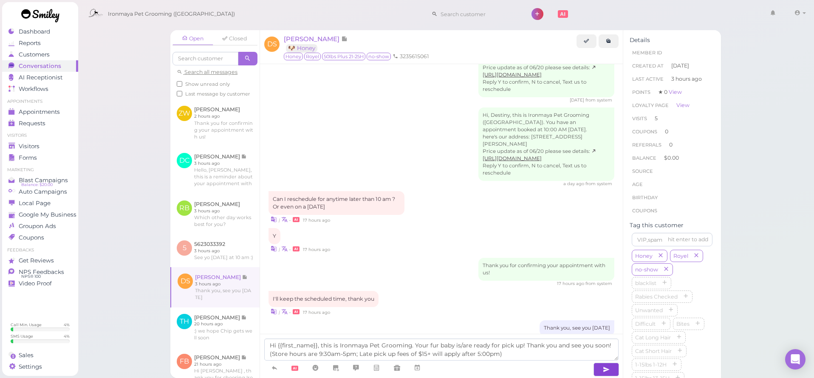
click at [605, 365] on icon "button" at bounding box center [606, 369] width 7 height 8
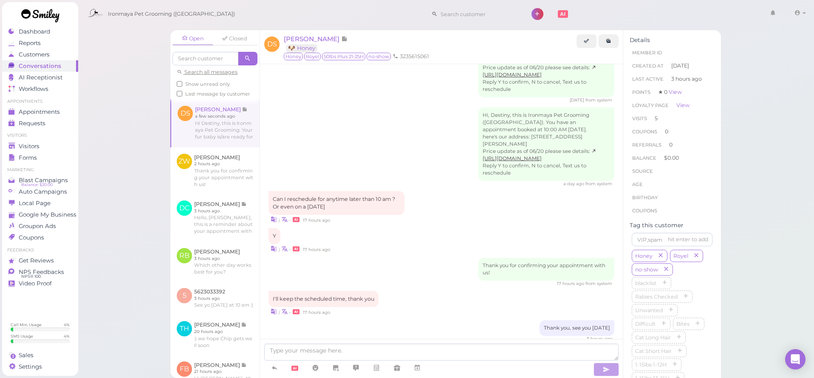
scroll to position [1032, 0]
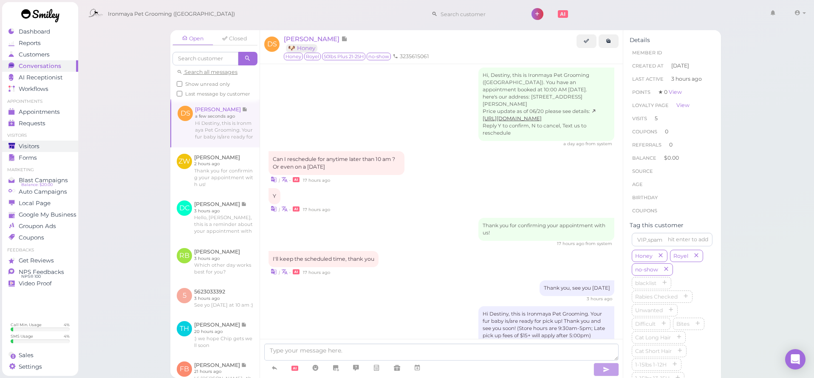
click at [21, 150] on link "Visitors" at bounding box center [40, 146] width 76 height 11
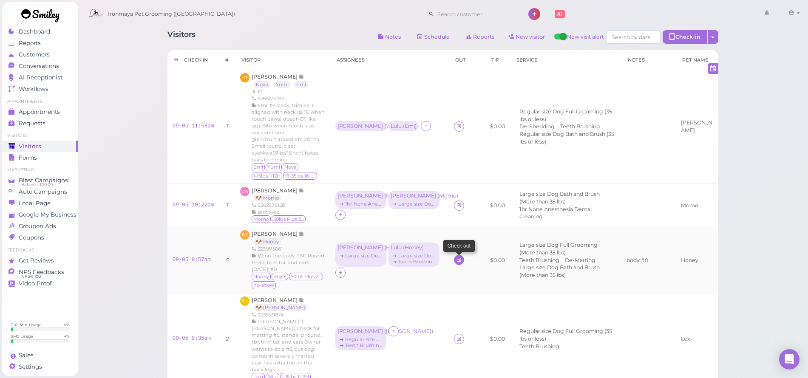
click at [456, 263] on icon at bounding box center [459, 260] width 6 height 6
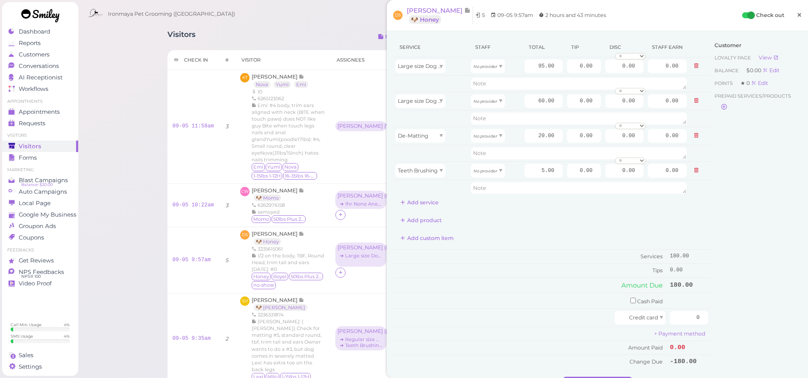
click at [796, 18] on span "×" at bounding box center [799, 15] width 6 height 12
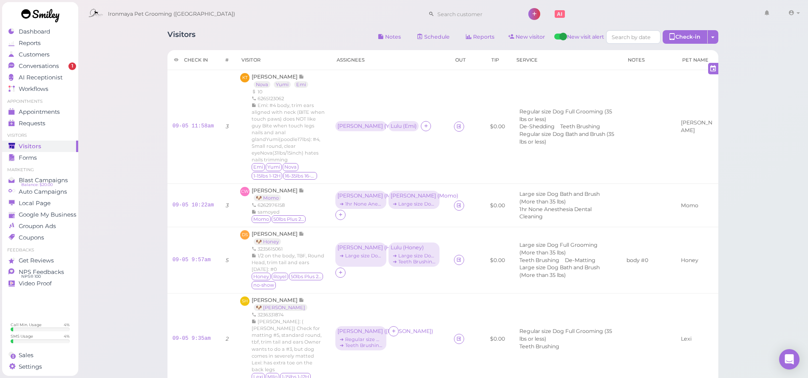
drag, startPoint x: 132, startPoint y: 115, endPoint x: 83, endPoint y: 73, distance: 64.1
click at [132, 115] on div "Visitors Notes Schedule Reports New visitor New visit alert Check-in Customer c…" at bounding box center [443, 314] width 730 height 628
click at [65, 67] on div "Conversations" at bounding box center [38, 65] width 61 height 7
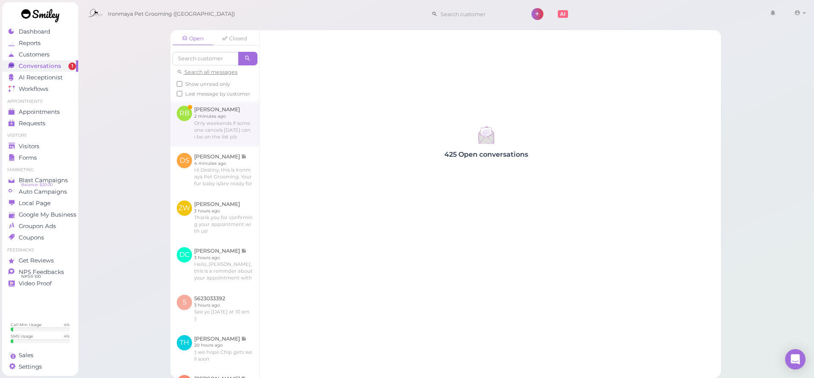
click at [209, 125] on link at bounding box center [214, 122] width 89 height 47
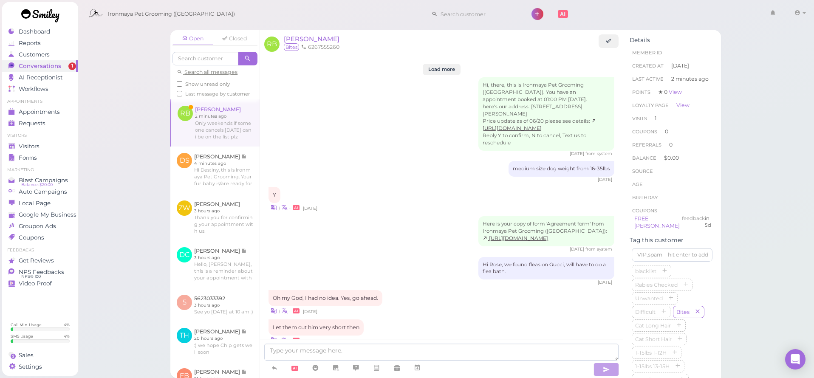
scroll to position [868, 0]
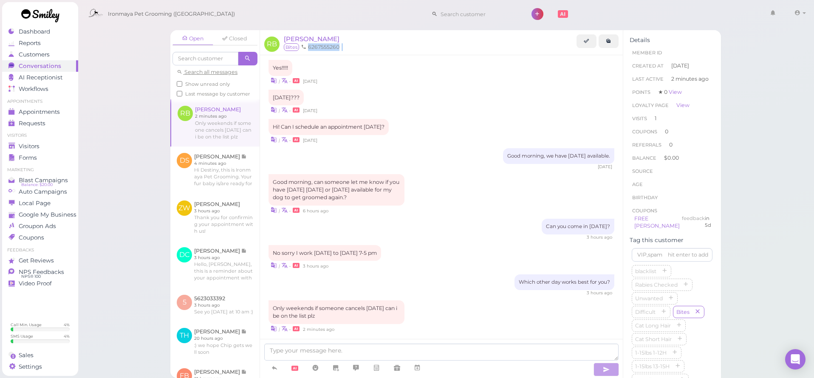
drag, startPoint x: 339, startPoint y: 48, endPoint x: 315, endPoint y: 49, distance: 23.4
click at [309, 49] on ul "6267555260" at bounding box center [429, 47] width 295 height 8
copy ul "6267555260"
click at [59, 110] on span "Appointments" at bounding box center [39, 111] width 41 height 7
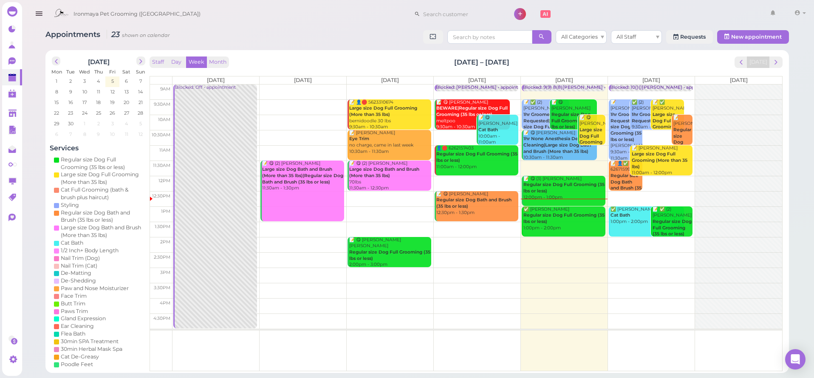
click at [648, 271] on td at bounding box center [477, 275] width 610 height 15
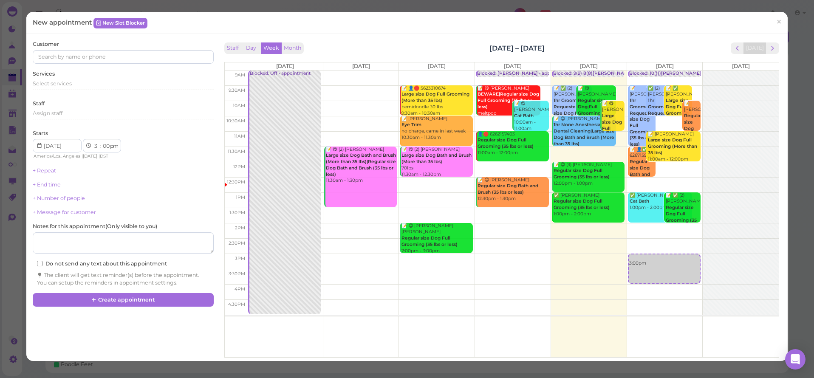
click at [107, 17] on div "New appointment New Slot Blocker ×" at bounding box center [406, 23] width 761 height 22
click at [113, 25] on link "New Slot Blocker" at bounding box center [120, 23] width 54 height 10
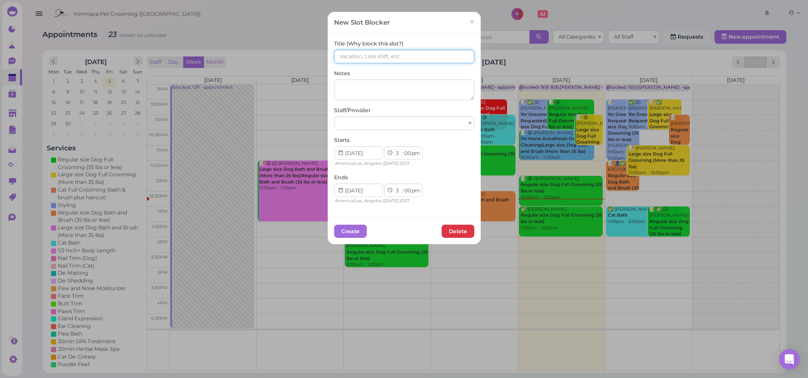
click at [366, 56] on input at bounding box center [404, 57] width 140 height 14
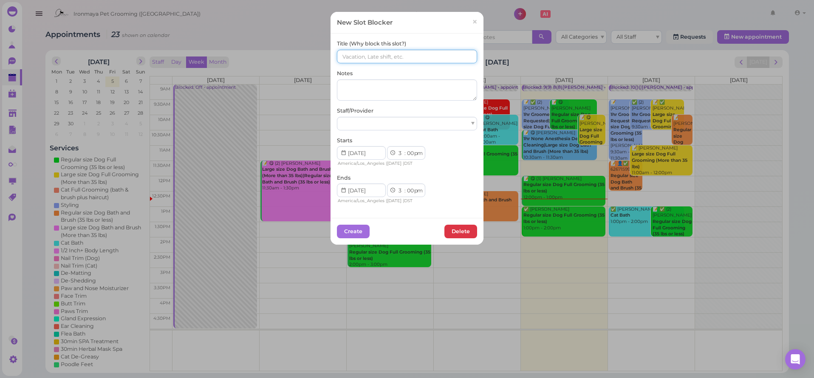
paste input "6267555260"
type input "6267555260"
click at [352, 123] on div at bounding box center [407, 124] width 140 height 14
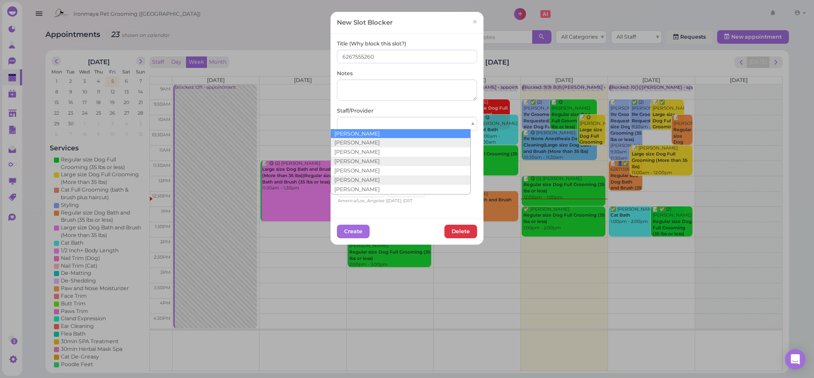
click at [396, 102] on div "Title (Why block this slot?) 6267555260 Notes Staff/Provider Starts 1 2 3 4 5 6…" at bounding box center [407, 122] width 140 height 165
click at [410, 128] on div at bounding box center [407, 124] width 140 height 14
click at [410, 126] on div at bounding box center [407, 124] width 140 height 14
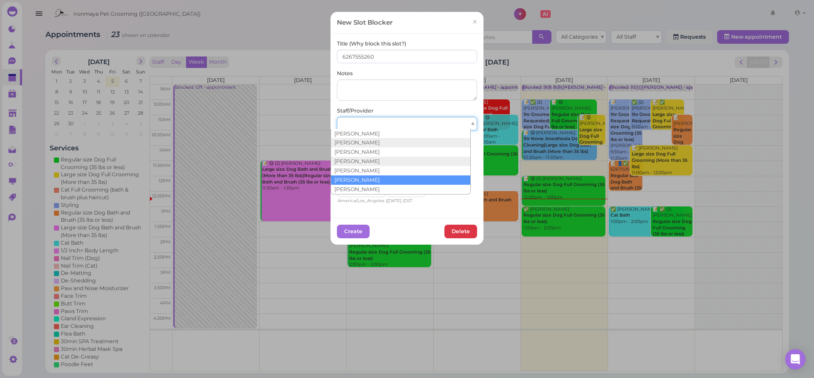
scroll to position [15, 0]
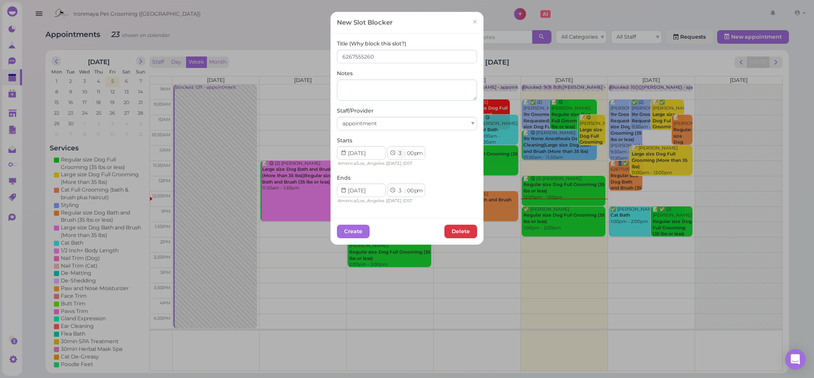
select select "5"
select select "15"
click at [353, 228] on button "Create" at bounding box center [353, 232] width 33 height 14
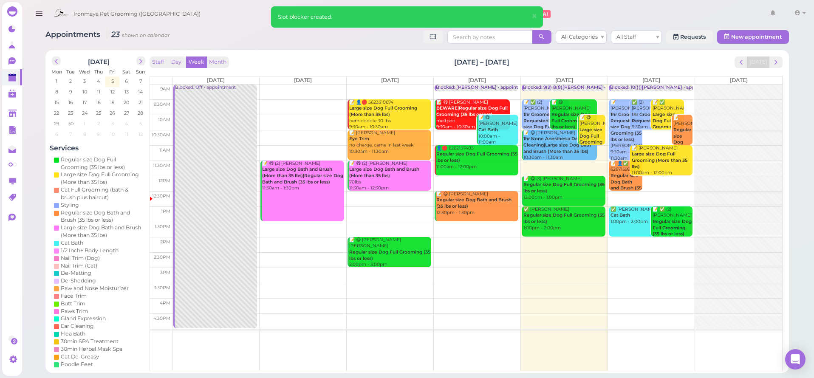
click at [658, 314] on td at bounding box center [477, 321] width 610 height 15
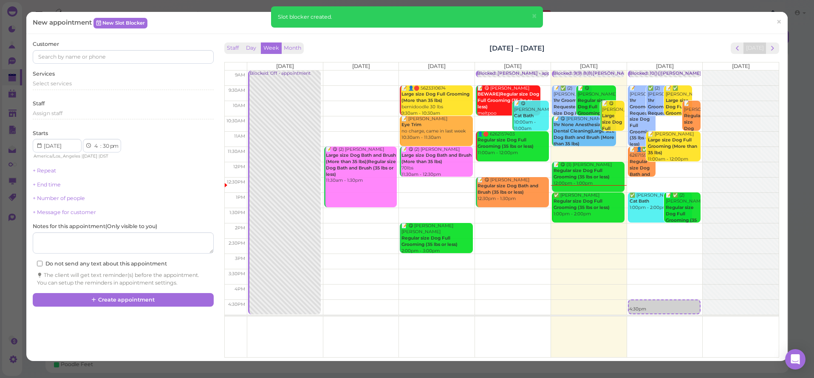
click at [776, 20] on span "×" at bounding box center [779, 22] width 6 height 12
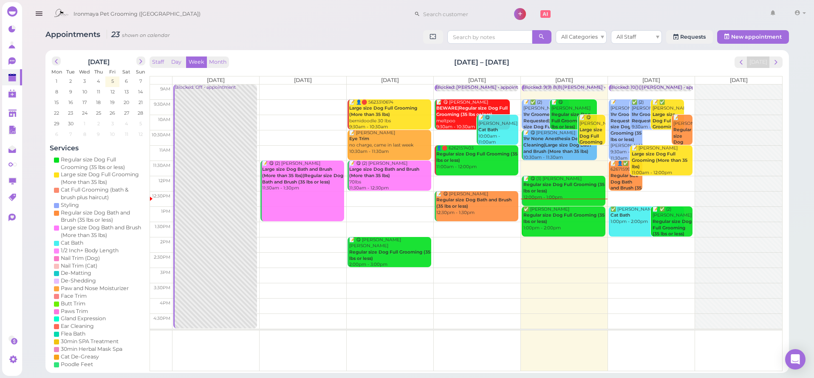
drag, startPoint x: 640, startPoint y: 239, endPoint x: 654, endPoint y: 287, distance: 50.3
click at [648, 274] on tbody "9am 9:30am 10am 10:30am 11am 11:30am 12pm 12:30pm 1pm 1:30pm 2pm 2:30pm 3pm 3:3…" at bounding box center [466, 207] width 632 height 244
click at [648, 299] on td at bounding box center [477, 305] width 610 height 15
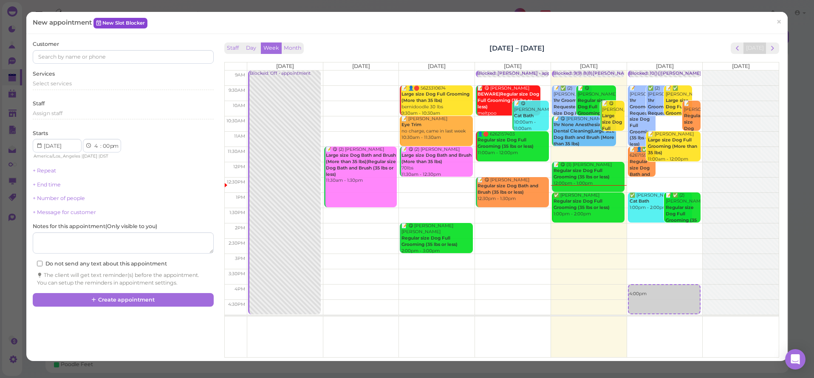
click at [117, 25] on link "New Slot Blocker" at bounding box center [120, 23] width 54 height 10
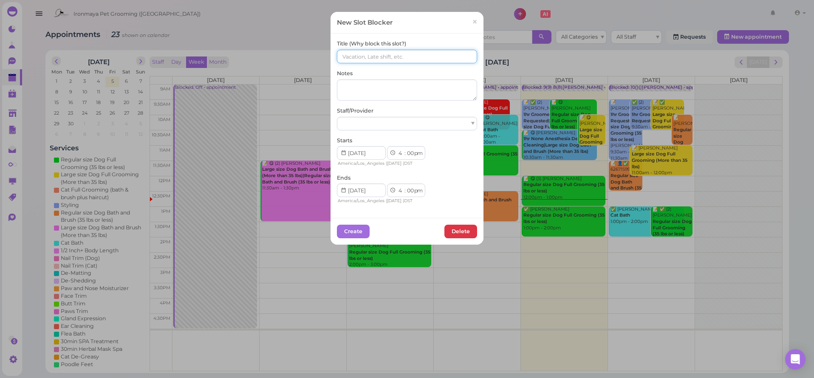
click at [356, 60] on input at bounding box center [407, 57] width 140 height 14
paste input "6267555260"
type input "6267555260"
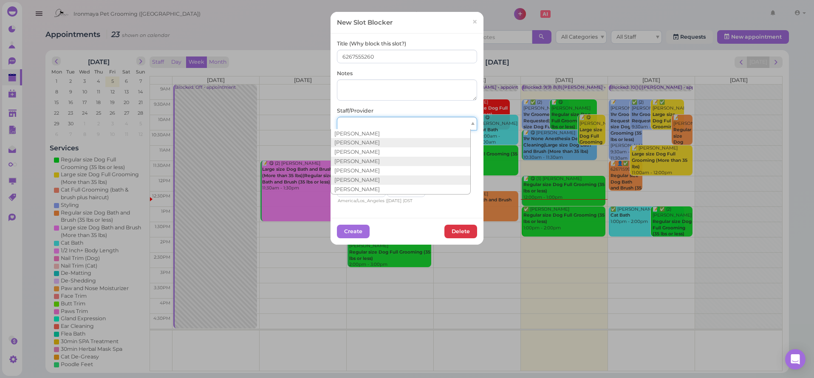
click at [355, 122] on div at bounding box center [407, 124] width 140 height 14
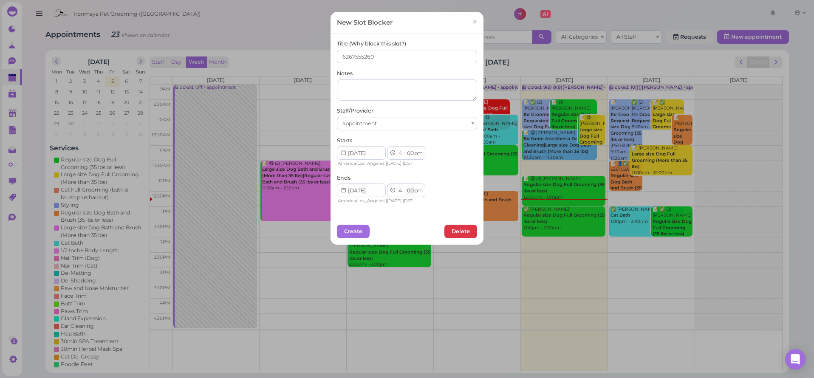
select select "15"
click at [356, 230] on button "Create" at bounding box center [353, 232] width 33 height 14
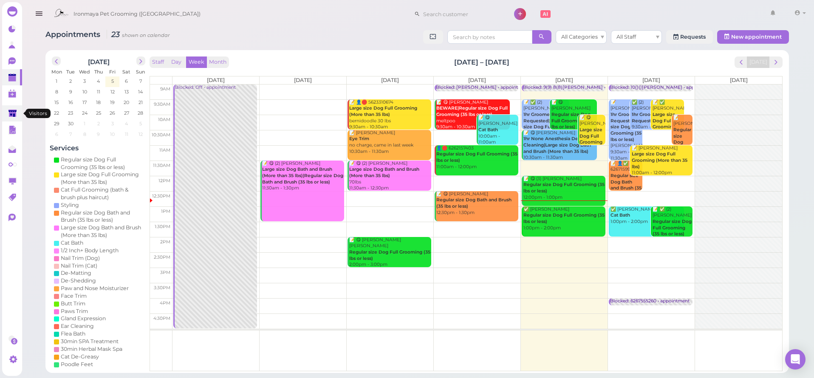
click at [18, 107] on link at bounding box center [12, 113] width 20 height 16
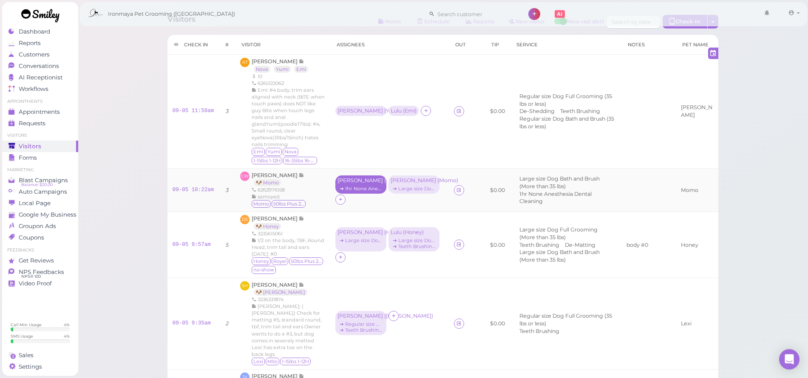
scroll to position [17, 0]
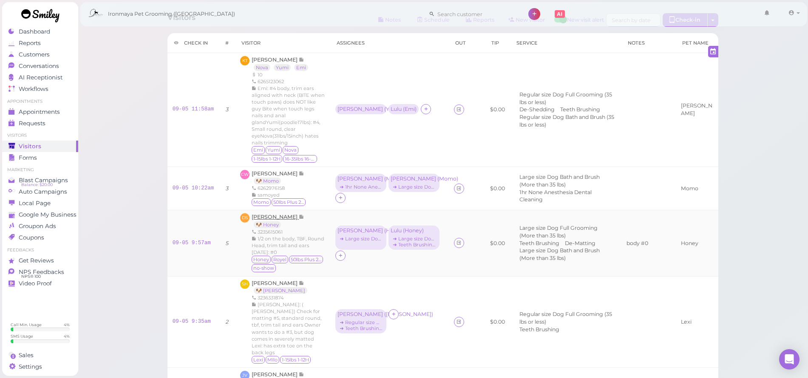
click at [291, 220] on span "[PERSON_NAME]" at bounding box center [274, 217] width 47 height 6
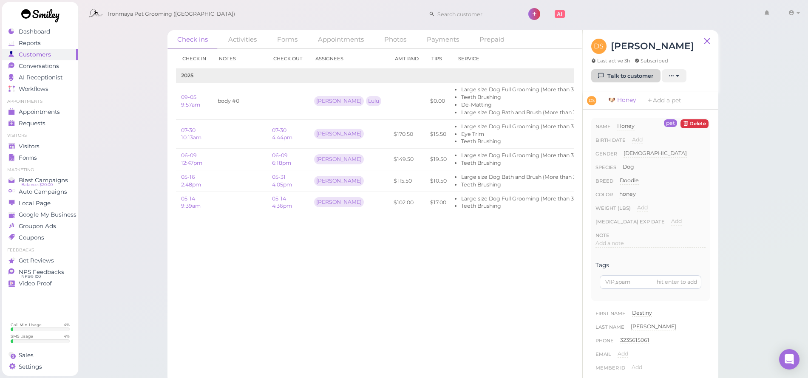
click at [625, 76] on link "Talk to customer" at bounding box center [625, 76] width 69 height 14
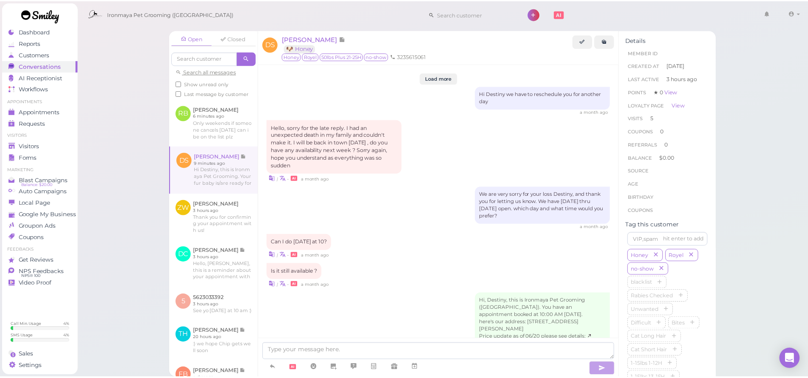
scroll to position [999, 0]
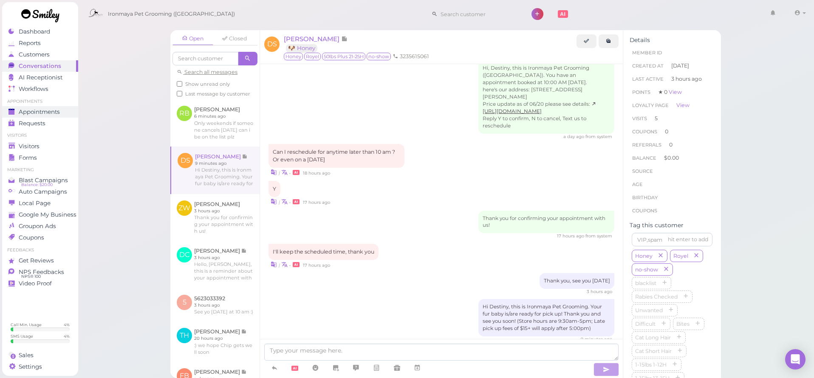
click at [45, 110] on span "Appointments" at bounding box center [39, 111] width 41 height 7
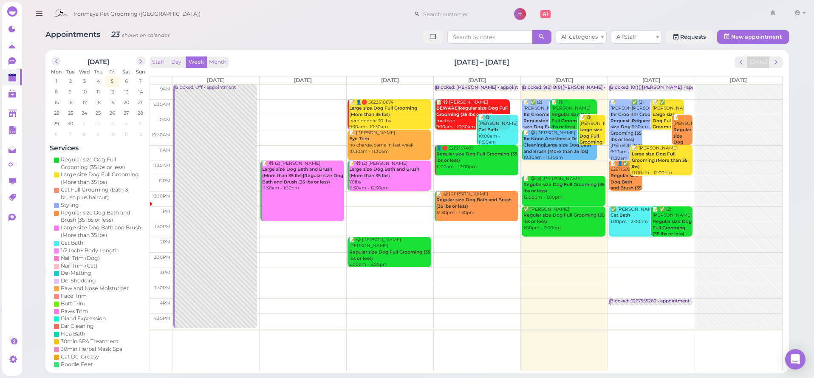
click at [41, 19] on icon "button" at bounding box center [38, 13] width 9 height 11
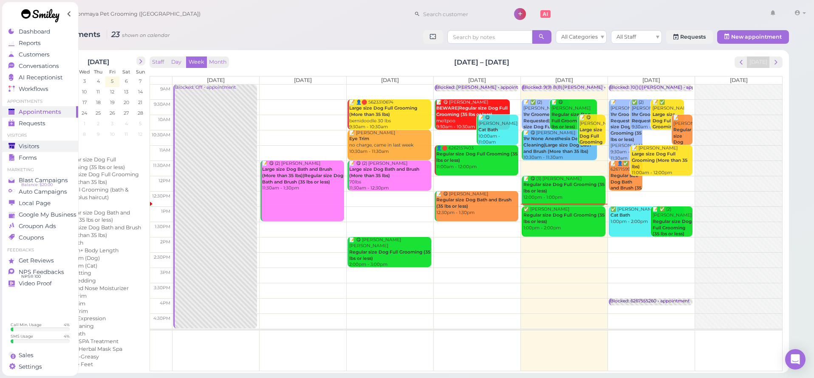
click at [45, 144] on div "Visitors" at bounding box center [38, 146] width 61 height 7
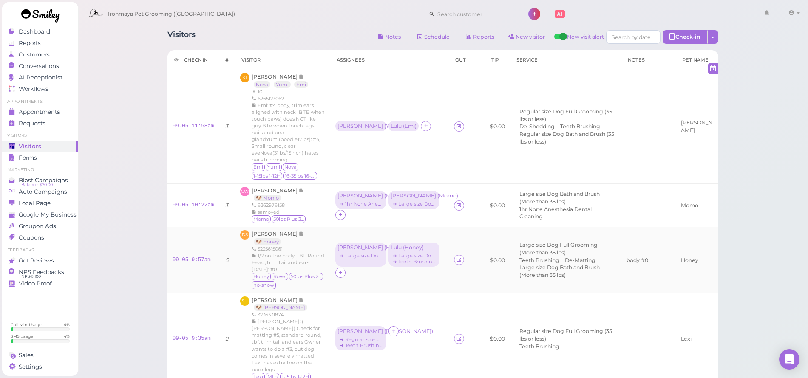
scroll to position [8, 0]
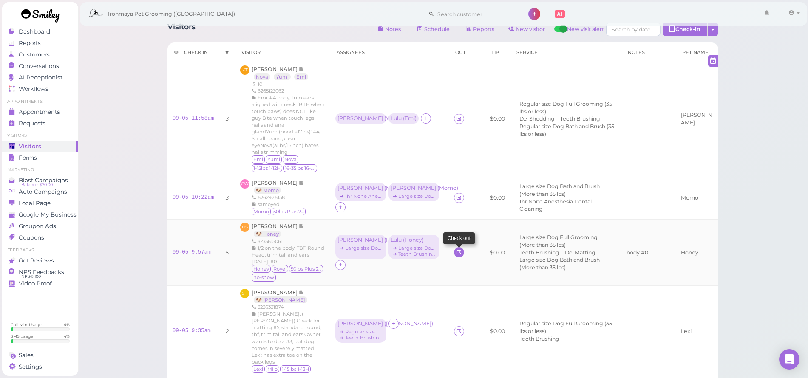
click at [454, 257] on link at bounding box center [459, 252] width 10 height 10
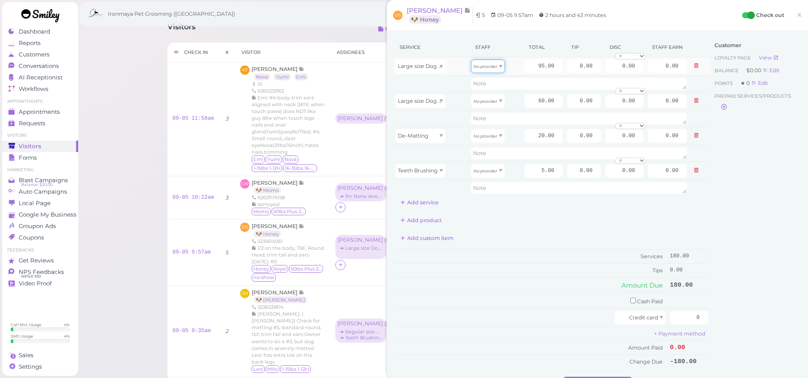
click at [473, 68] on icon "No provider" at bounding box center [485, 66] width 24 height 5
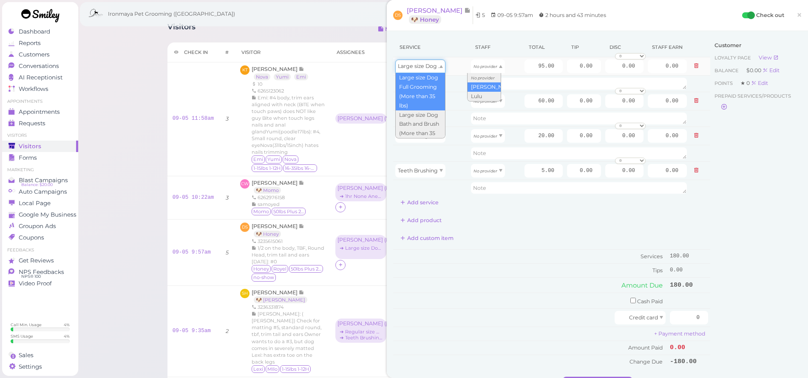
click at [436, 67] on span "Large size Dog Full Grooming (More than 35 lbs)" at bounding box center [461, 66] width 126 height 6
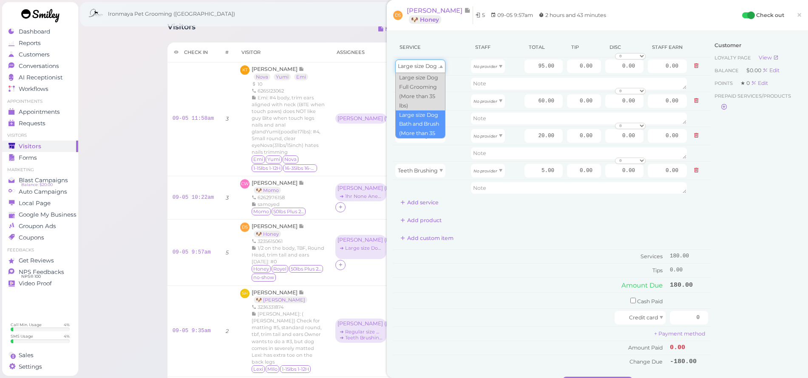
type input "60.00"
click at [419, 106] on div "Large size Dog Bath and Brush (More than 35 lbs)" at bounding box center [420, 101] width 50 height 14
type input "95.00"
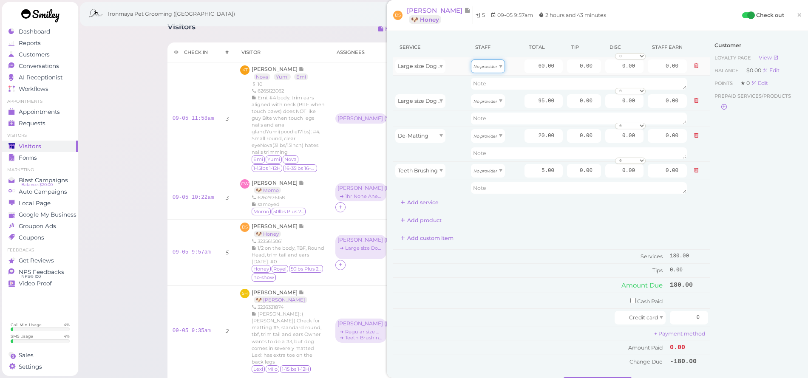
click at [479, 71] on div "No provider" at bounding box center [488, 66] width 34 height 14
type input "25.80"
click at [481, 103] on icon "No provider" at bounding box center [485, 101] width 24 height 5
type input "42.75"
click at [480, 136] on icon "No provider" at bounding box center [485, 136] width 24 height 5
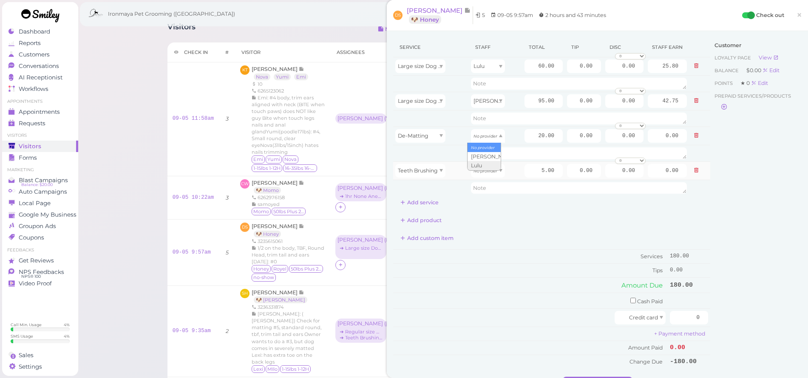
click at [691, 136] on button at bounding box center [696, 135] width 10 height 9
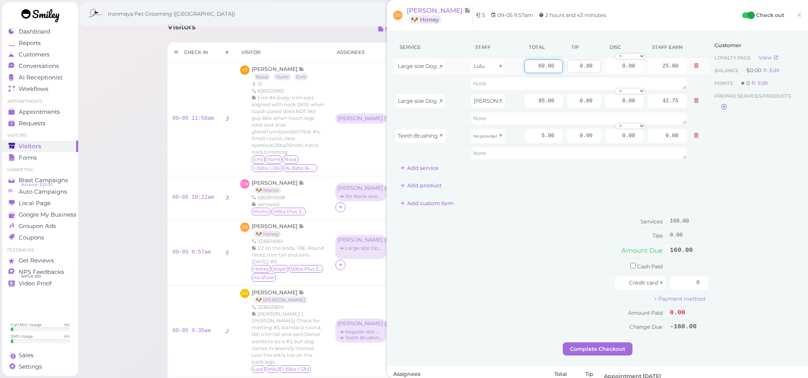
drag, startPoint x: 530, startPoint y: 65, endPoint x: 569, endPoint y: 70, distance: 39.4
click at [569, 70] on tr "Large size Dog Bath and Brush (More than 35 lbs) Lulu 60.00 0.00 0.00 0 10% off…" at bounding box center [551, 66] width 317 height 18
drag, startPoint x: 535, startPoint y: 135, endPoint x: 566, endPoint y: 138, distance: 31.2
click at [566, 137] on tr "Teeth Brushing No provider 5.00 0.00 0.00 0 10% off 15% off 20% off 25% off 30%…" at bounding box center [551, 136] width 317 height 18
type input "0"
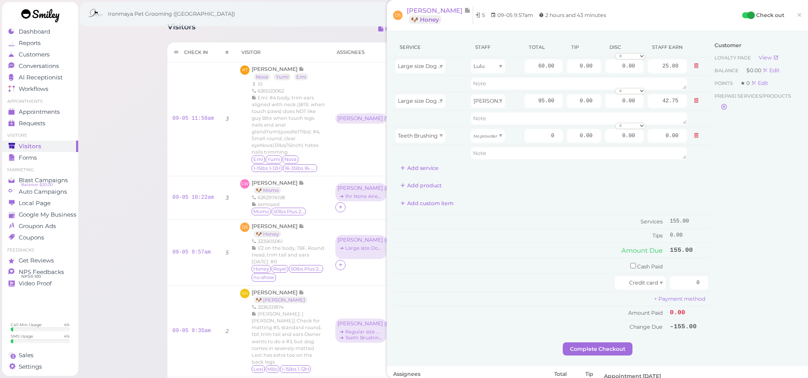
click at [586, 185] on div "Add product" at bounding box center [551, 186] width 317 height 14
click at [506, 154] on textarea at bounding box center [579, 153] width 216 height 12
type textarea "Split fg and bb"
click at [681, 177] on div "Service Staff Total Tip Disc Staff earn Large size Dog Bath and Brush (More tha…" at bounding box center [551, 185] width 317 height 297
drag, startPoint x: 531, startPoint y: 66, endPoint x: 558, endPoint y: 68, distance: 27.2
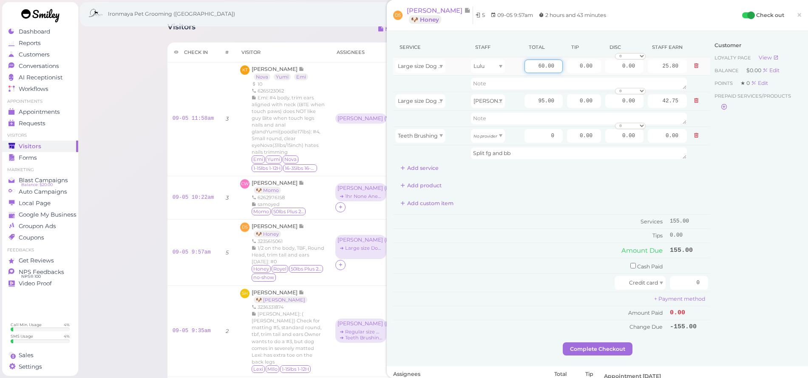
click at [558, 68] on tr "Large size Dog Bath and Brush (More than 35 lbs) Lulu 60.00 0.00 0.00 0 10% off…" at bounding box center [551, 66] width 317 height 18
type input "77.5"
type input "33.33"
drag, startPoint x: 530, startPoint y: 105, endPoint x: 551, endPoint y: 99, distance: 22.2
click at [553, 102] on input "95.00" at bounding box center [543, 101] width 38 height 14
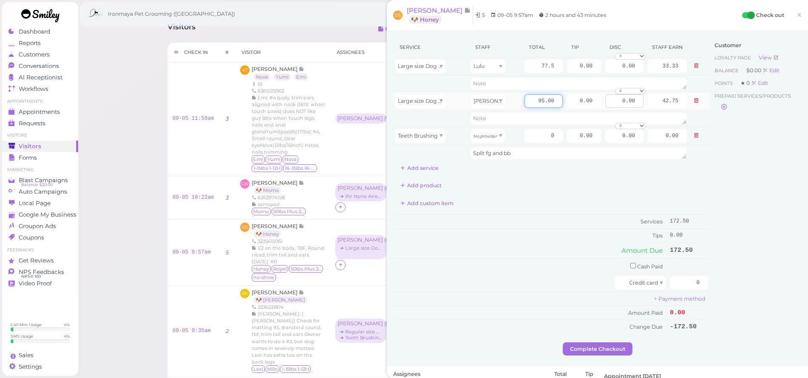
drag, startPoint x: 538, startPoint y: 99, endPoint x: 611, endPoint y: 99, distance: 73.5
click at [611, 98] on tr "Large size Dog Full Grooming (More than 35 lbs) [PERSON_NAME] 95.00 0.00 0.00 0…" at bounding box center [551, 101] width 317 height 18
type input "77.5"
type input "34.88"
click at [632, 171] on div "Service Staff Total Tip Disc Staff earn Large size Dog Bath and Brush (More tha…" at bounding box center [551, 105] width 317 height 137
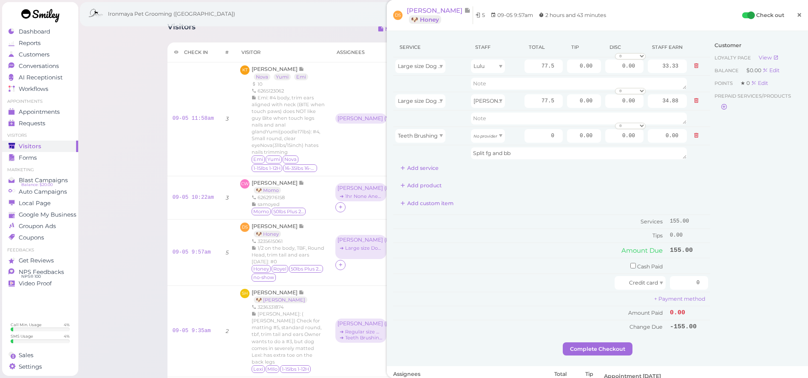
click at [799, 13] on link "×" at bounding box center [799, 16] width 16 height 20
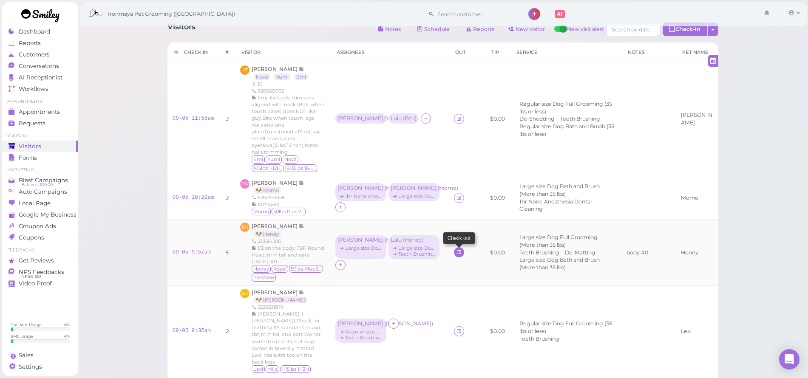
click at [456, 255] on icon at bounding box center [459, 252] width 6 height 6
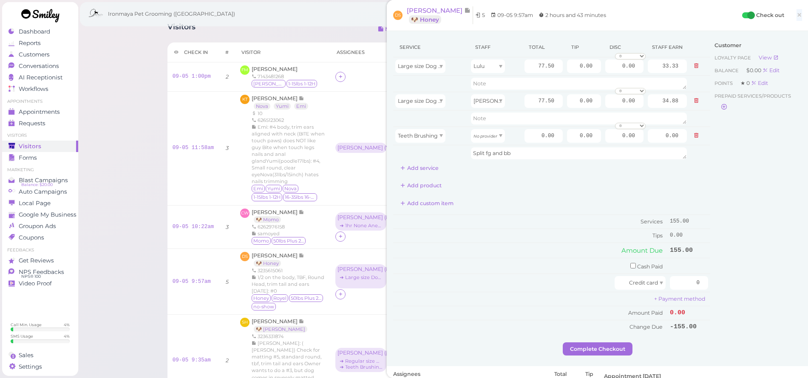
click at [796, 20] on span "×" at bounding box center [799, 15] width 6 height 12
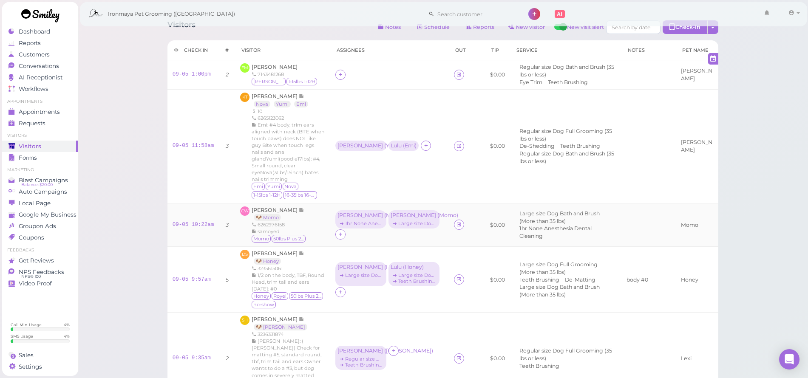
scroll to position [29, 0]
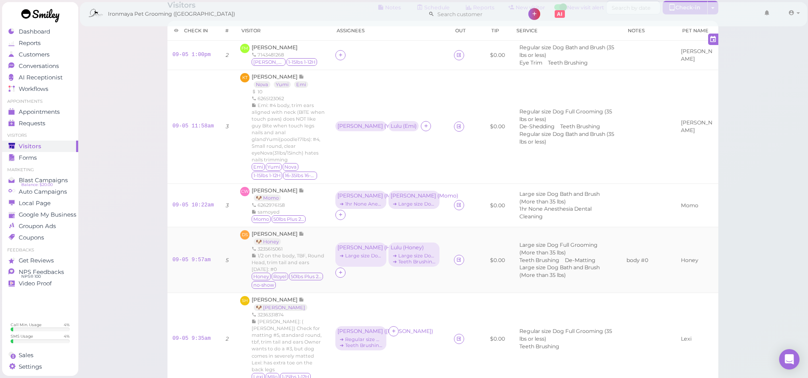
click at [449, 271] on td at bounding box center [460, 260] width 23 height 66
click at [456, 263] on icon at bounding box center [459, 260] width 6 height 6
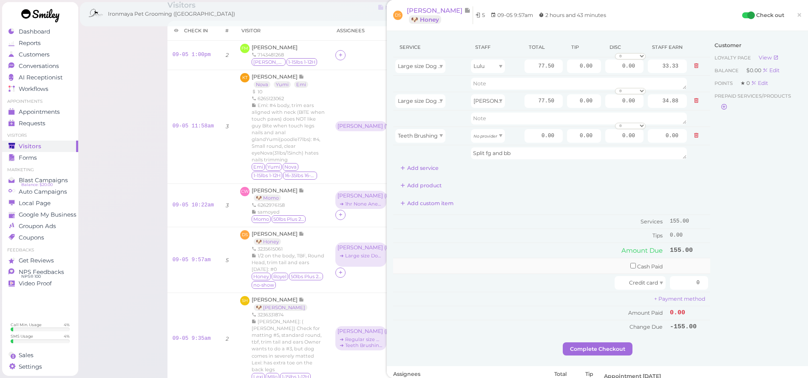
click at [630, 267] on td "Cash Paid" at bounding box center [530, 266] width 274 height 16
click at [630, 266] on input "checkbox" at bounding box center [633, 266] width 6 height 6
checkbox input "true"
click at [671, 271] on input "0" at bounding box center [689, 267] width 38 height 14
click at [680, 264] on input "0" at bounding box center [689, 267] width 38 height 14
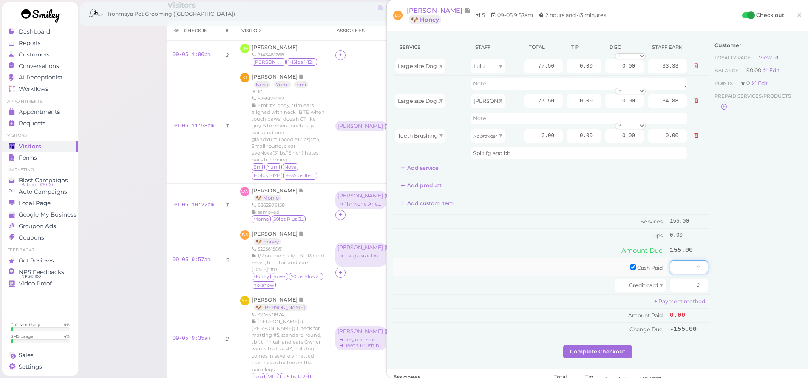
click at [680, 264] on input "0" at bounding box center [689, 267] width 38 height 14
type input "165"
click at [747, 287] on div "Customer Loyalty page View Balance $0.00 Edit Points ★ 0 Edit Prepaid services/…" at bounding box center [755, 191] width 91 height 308
click at [684, 283] on input "0" at bounding box center [689, 286] width 38 height 14
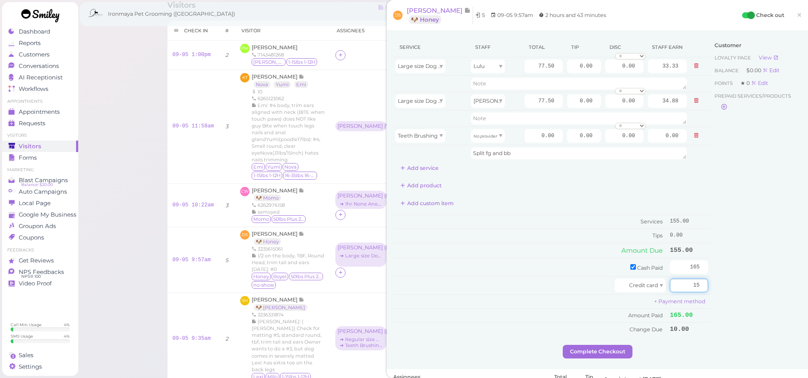
type input "15"
click at [757, 328] on div "Customer Loyalty page View Balance $0.00 Edit Points ★ 0 Edit Prepaid services/…" at bounding box center [755, 191] width 91 height 308
click at [569, 62] on input "0.00" at bounding box center [584, 66] width 34 height 14
type input "12.50"
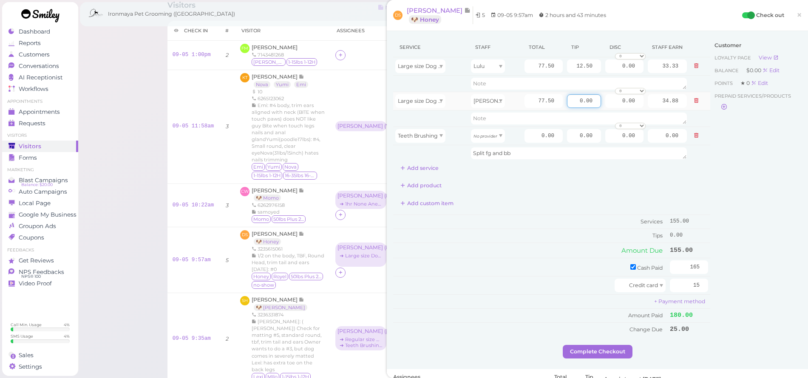
click at [568, 102] on input "0.00" at bounding box center [584, 101] width 34 height 14
type input "12.50"
click at [713, 205] on div "Customer Loyalty page View Balance $0.00 Edit Points ★ 0 Edit Prepaid services/…" at bounding box center [755, 191] width 91 height 308
click at [603, 345] on button "Complete Checkout" at bounding box center [597, 352] width 70 height 14
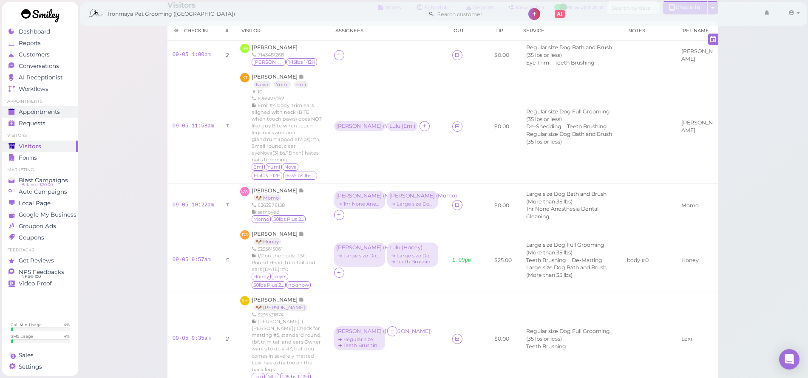
click at [51, 108] on link "Appointments" at bounding box center [40, 111] width 76 height 11
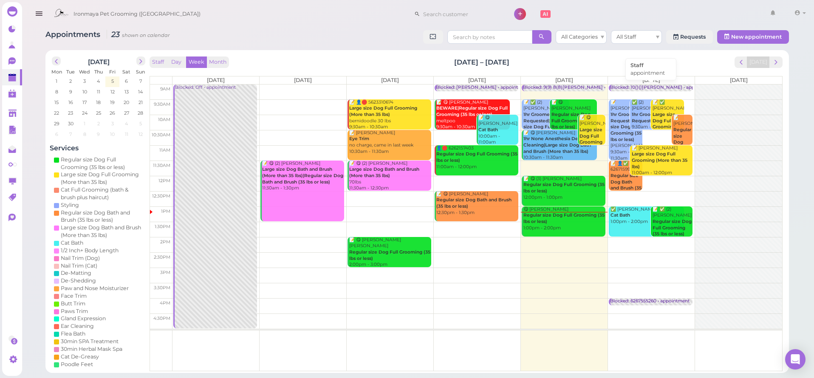
click at [668, 85] on div "Blocked: 10()()[PERSON_NAME] • appointment" at bounding box center [662, 88] width 105 height 6
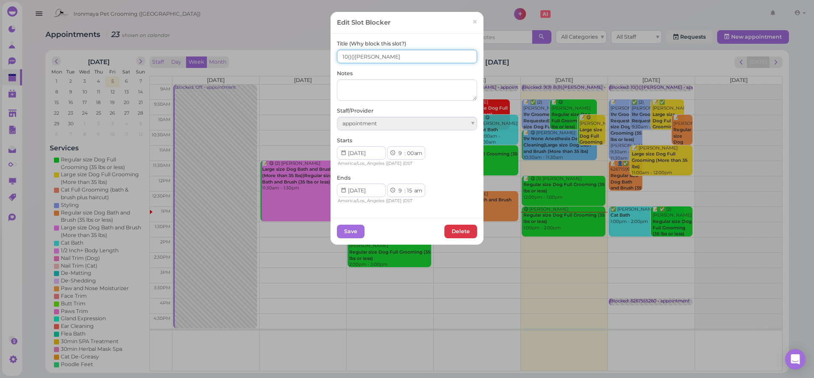
drag, startPoint x: 346, startPoint y: 57, endPoint x: 350, endPoint y: 62, distance: 6.3
click at [347, 57] on input "10()()[PERSON_NAME]" at bounding box center [407, 57] width 140 height 14
type input "10(12)()[PERSON_NAME]"
click at [350, 230] on button "Save" at bounding box center [351, 232] width 28 height 14
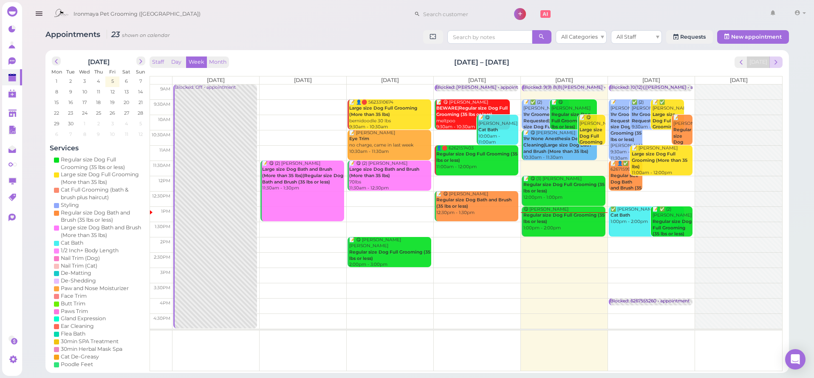
click at [773, 61] on span "next" at bounding box center [776, 62] width 8 height 8
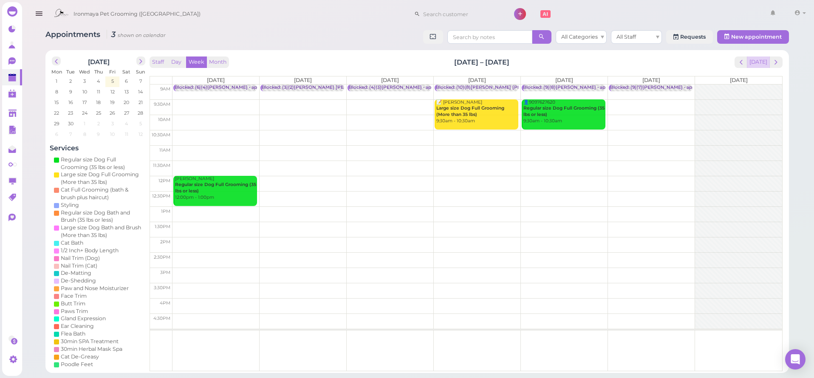
click at [758, 63] on button "[DATE]" at bounding box center [758, 62] width 23 height 11
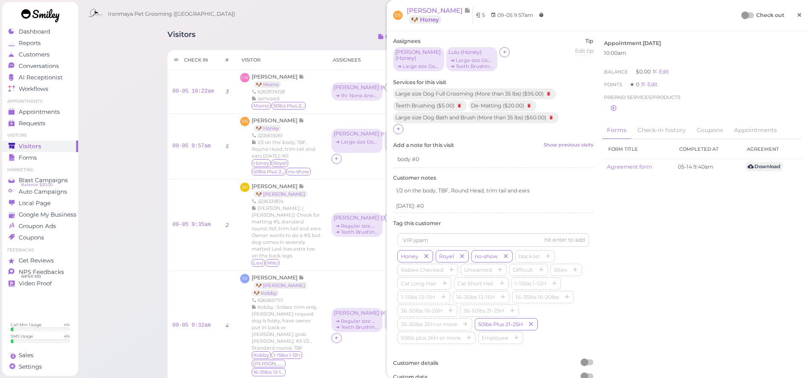
click at [799, 16] on link "×" at bounding box center [799, 16] width 16 height 20
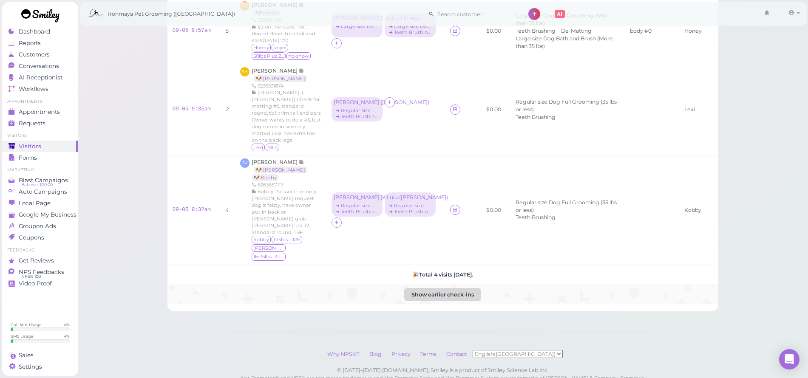
click at [442, 288] on button "Show earlier check-ins" at bounding box center [442, 295] width 77 height 14
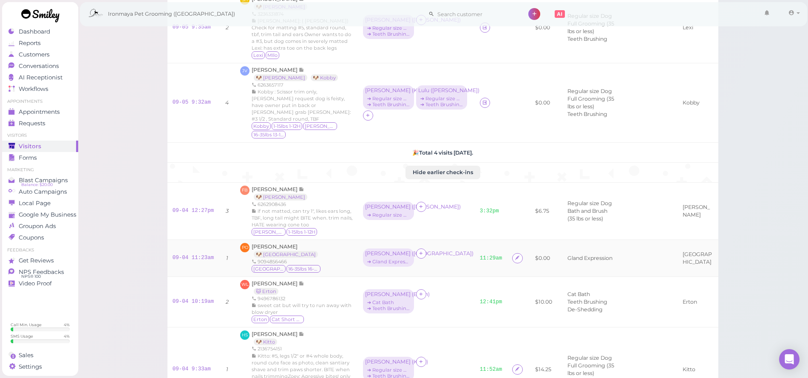
scroll to position [230, 0]
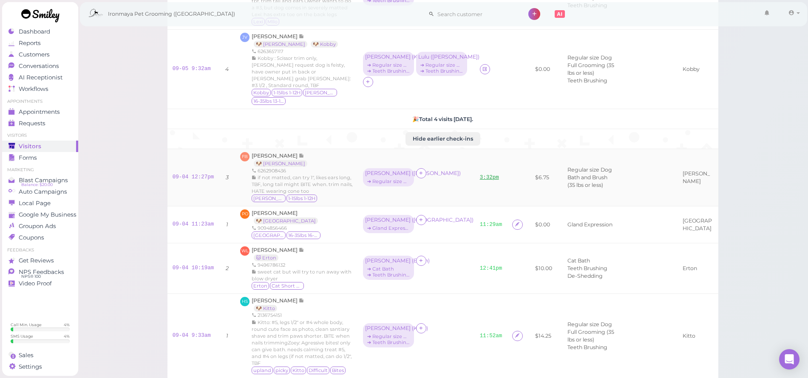
click at [480, 181] on link "3:32pm" at bounding box center [489, 178] width 19 height 6
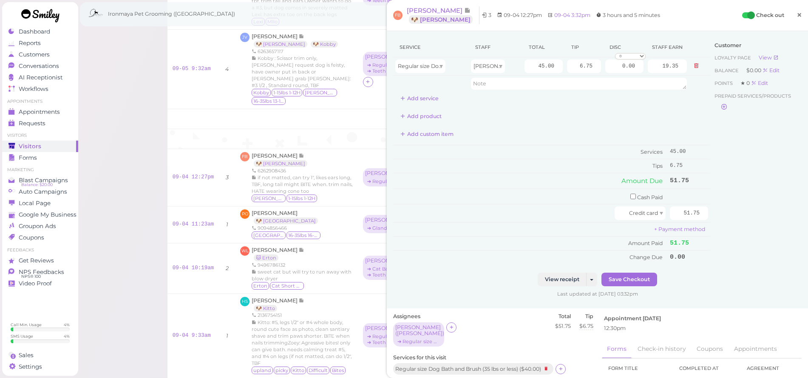
click at [800, 9] on link "×" at bounding box center [799, 16] width 16 height 20
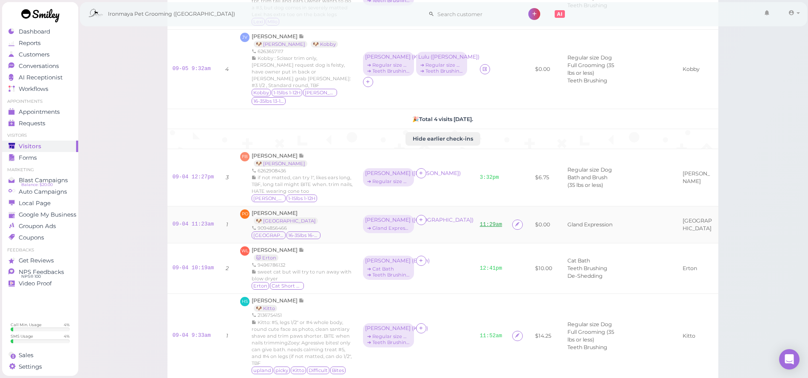
click at [480, 228] on link "11:29am" at bounding box center [491, 225] width 23 height 6
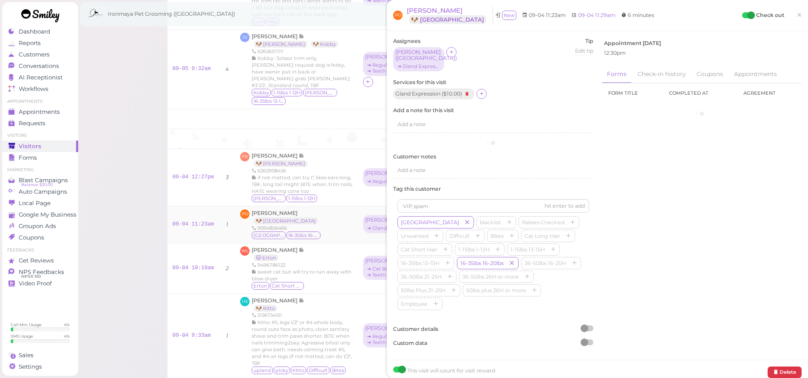
click at [458, 232] on div "Harlem blacklist Rabies Checked Unwanted Difficult Bites Cat Long Hair Cat Shor…" at bounding box center [493, 263] width 192 height 95
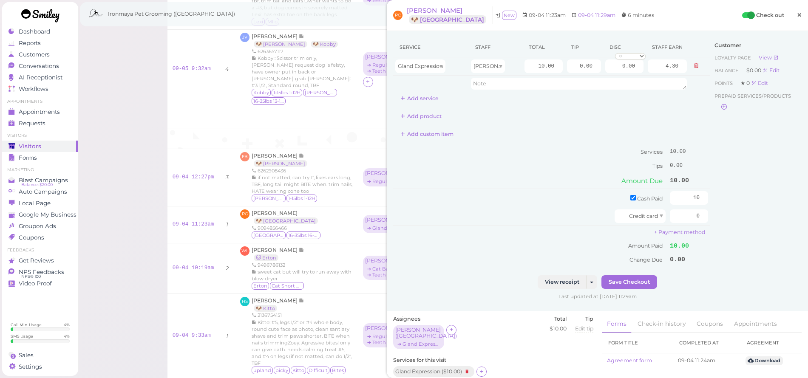
click at [797, 17] on link "×" at bounding box center [799, 16] width 16 height 20
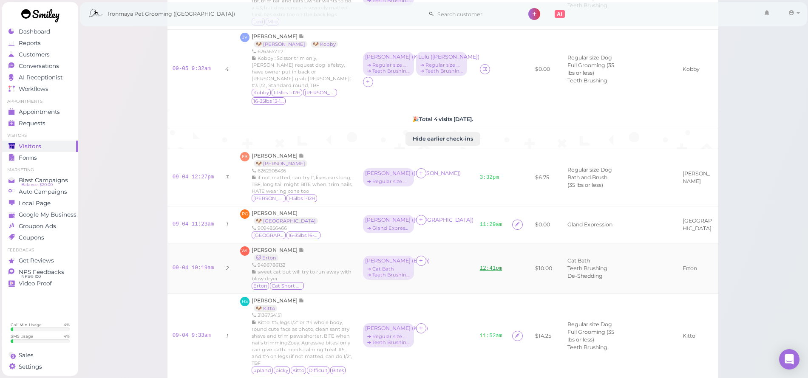
click at [480, 271] on link "12:41pm" at bounding box center [491, 269] width 23 height 6
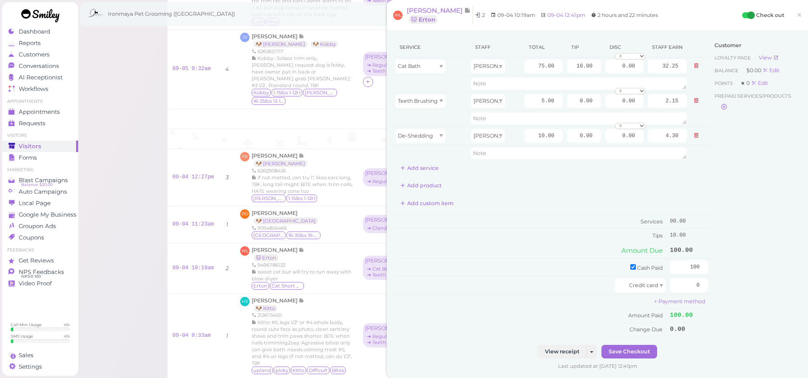
click at [796, 16] on span "×" at bounding box center [799, 15] width 6 height 12
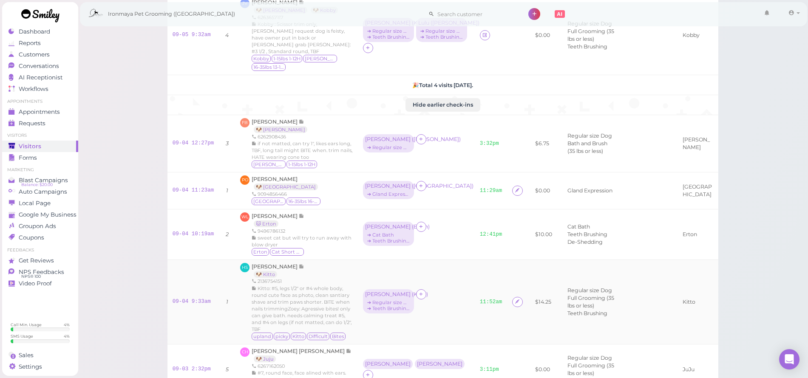
scroll to position [297, 0]
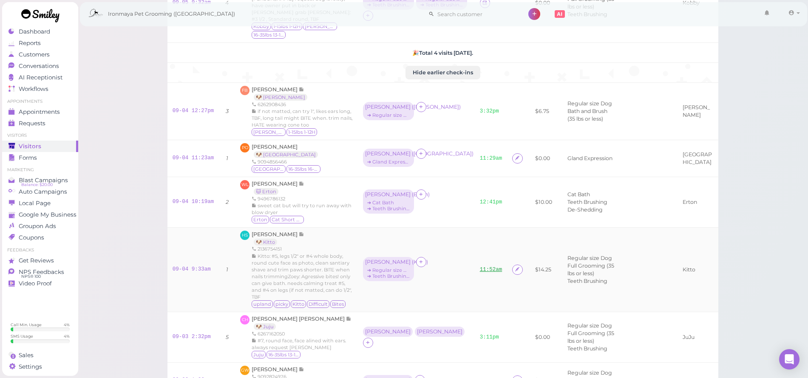
click at [480, 273] on link "11:52am" at bounding box center [491, 270] width 23 height 6
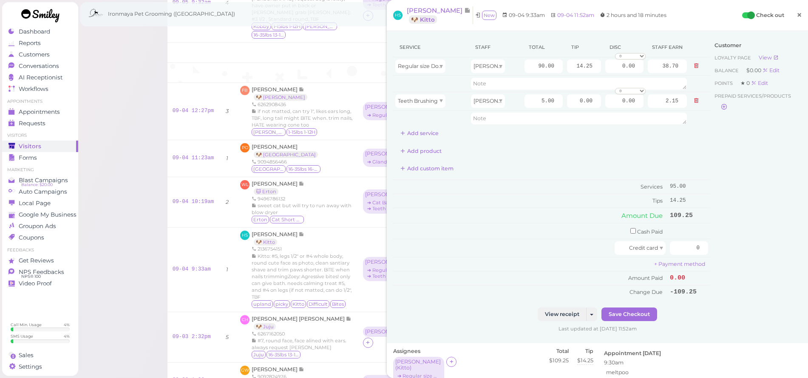
click at [797, 15] on link "×" at bounding box center [799, 16] width 16 height 20
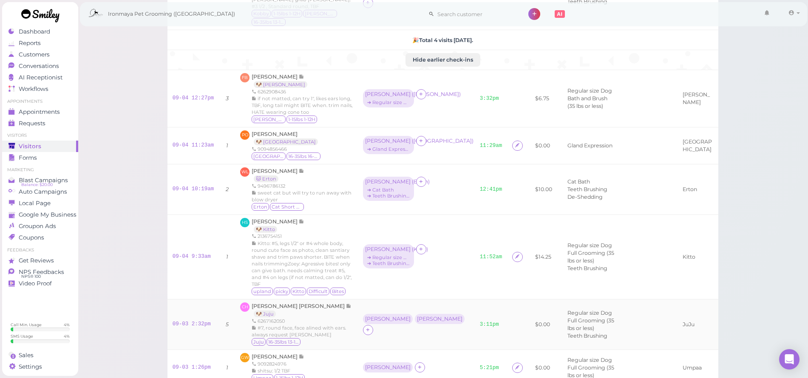
scroll to position [330, 0]
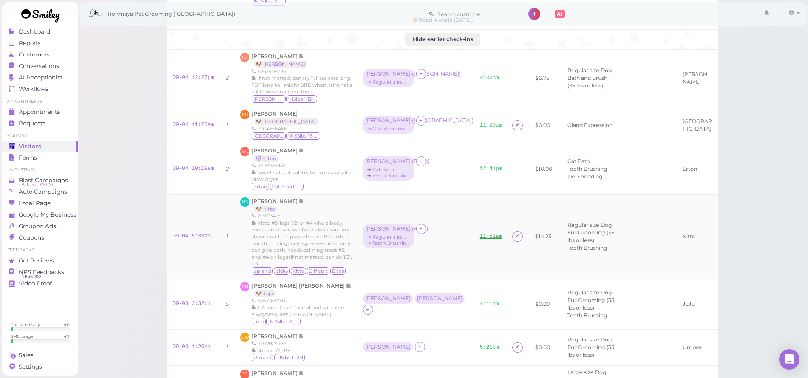
click at [480, 240] on link "11:52am" at bounding box center [491, 237] width 23 height 6
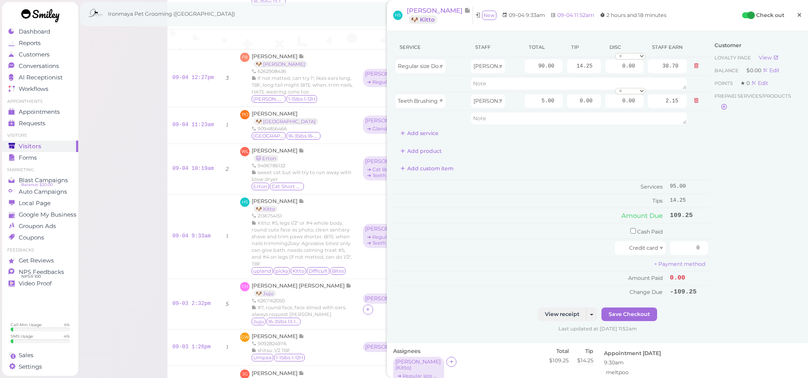
click at [796, 16] on span "×" at bounding box center [799, 15] width 6 height 12
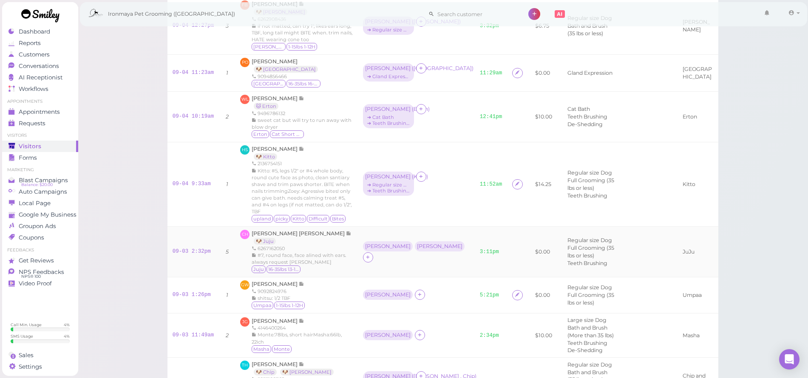
scroll to position [411, 0]
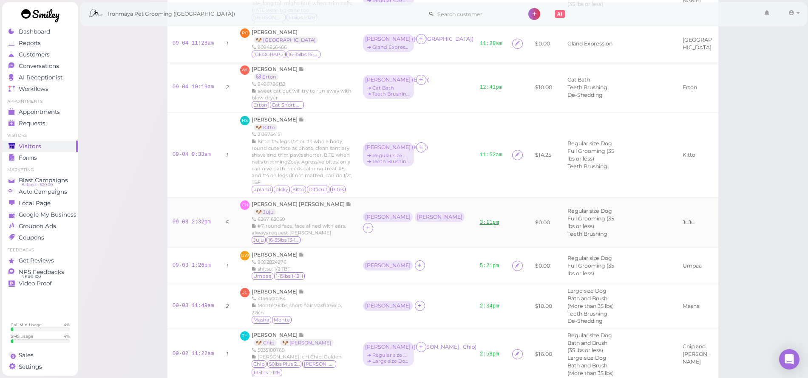
click at [480, 226] on link "3:11pm" at bounding box center [489, 223] width 19 height 6
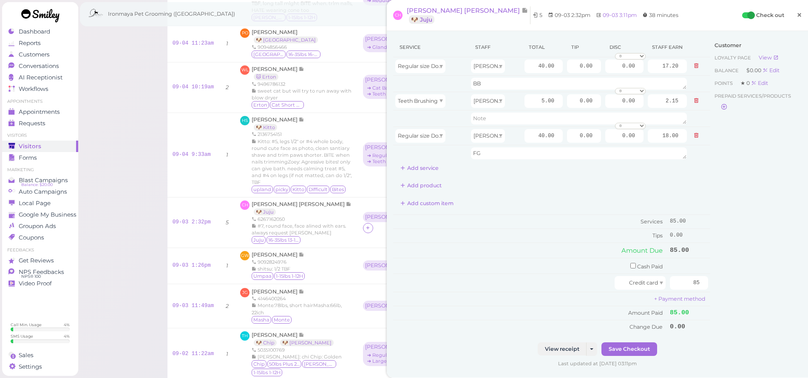
click at [797, 17] on link "×" at bounding box center [799, 16] width 16 height 20
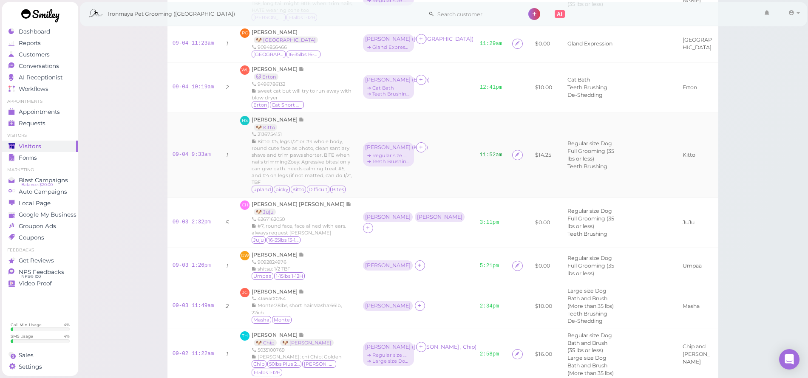
click at [480, 158] on link "11:52am" at bounding box center [491, 155] width 23 height 6
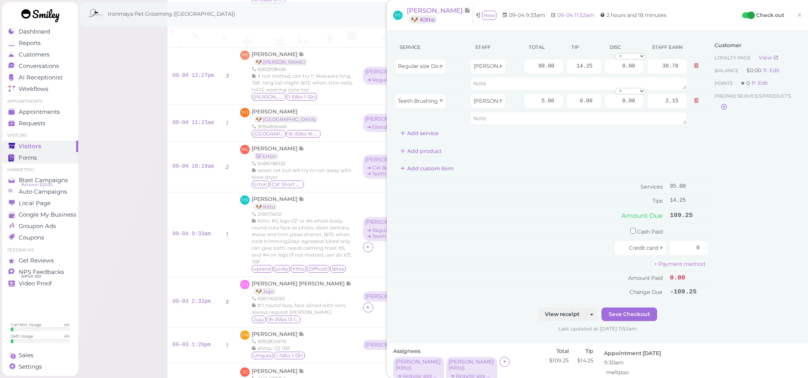
drag, startPoint x: 792, startPoint y: 14, endPoint x: 29, endPoint y: 155, distance: 776.4
click at [796, 14] on span "×" at bounding box center [799, 15] width 6 height 12
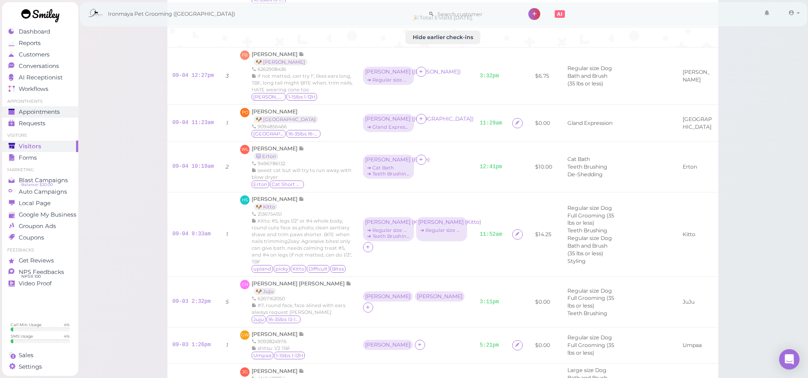
click at [51, 111] on span "Appointments" at bounding box center [39, 111] width 41 height 7
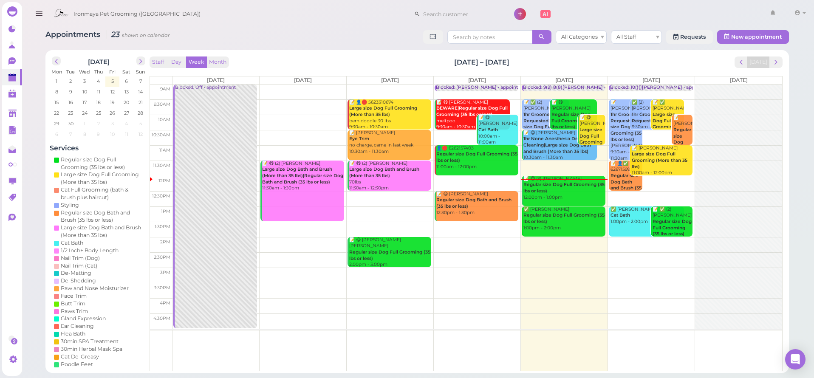
click at [541, 198] on div "📝 😋 (3) Kelly Tea Regular size Dog Full Grooming (35 lbs or less) 12:00pm - 1:0…" at bounding box center [564, 188] width 82 height 25
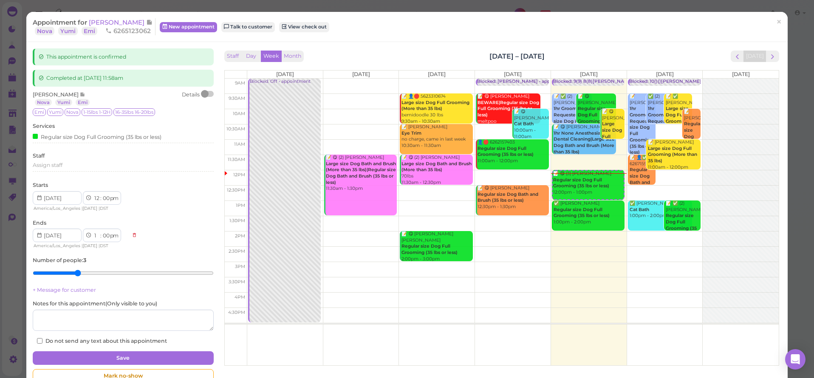
drag, startPoint x: 93, startPoint y: 19, endPoint x: 99, endPoint y: 22, distance: 7.0
click at [93, 19] on span "[PERSON_NAME]" at bounding box center [117, 22] width 57 height 8
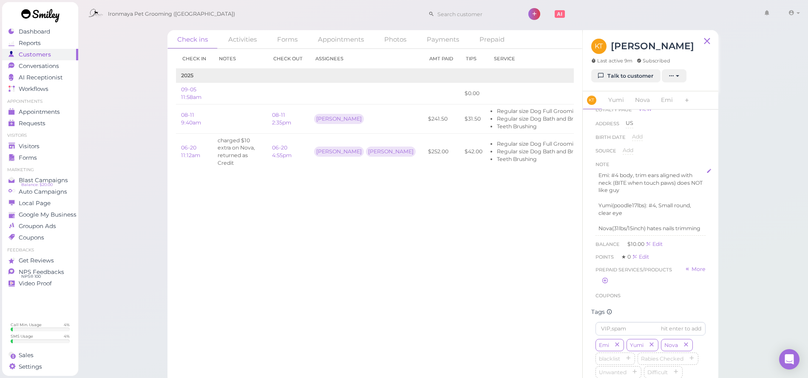
scroll to position [124, 0]
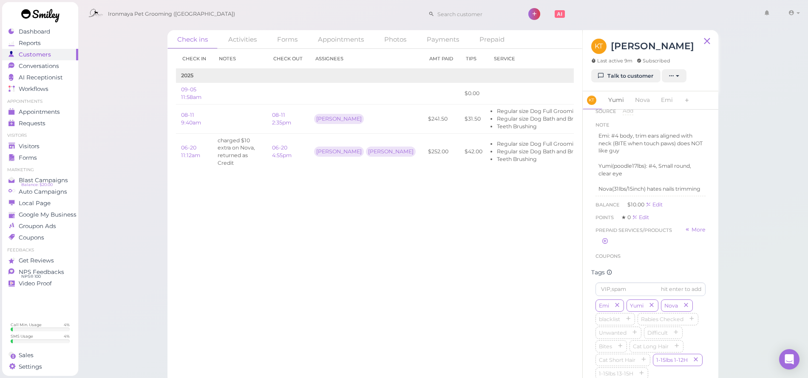
click at [617, 100] on link "Yumi" at bounding box center [616, 100] width 26 height 18
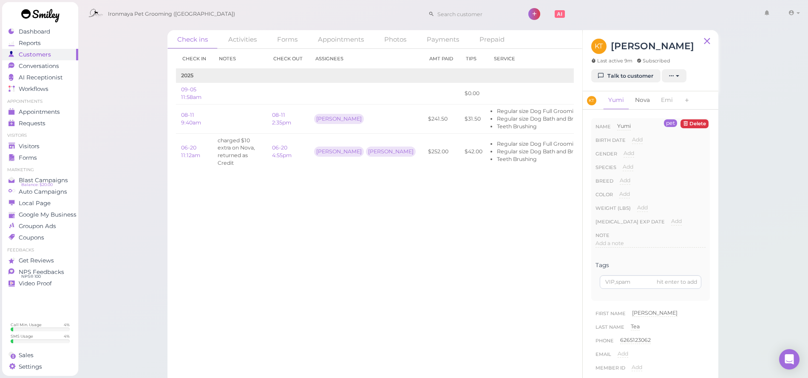
click at [641, 102] on link "Nova" at bounding box center [642, 100] width 25 height 18
click at [624, 180] on span "Add" at bounding box center [624, 180] width 11 height 6
click at [632, 185] on input at bounding box center [662, 183] width 86 height 13
type input "Shiba"
click at [627, 194] on button "Done" at bounding box center [629, 195] width 19 height 9
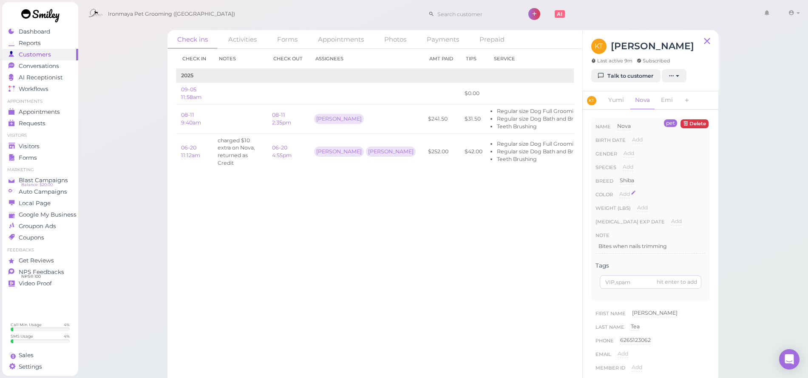
click at [622, 195] on span "Add" at bounding box center [624, 194] width 11 height 6
type input "brown"
click at [627, 205] on button "Done" at bounding box center [629, 209] width 19 height 9
click at [670, 99] on link "Emi" at bounding box center [667, 100] width 22 height 18
click at [630, 253] on p "Bite when touch legs nails and anal gland" at bounding box center [650, 250] width 104 height 15
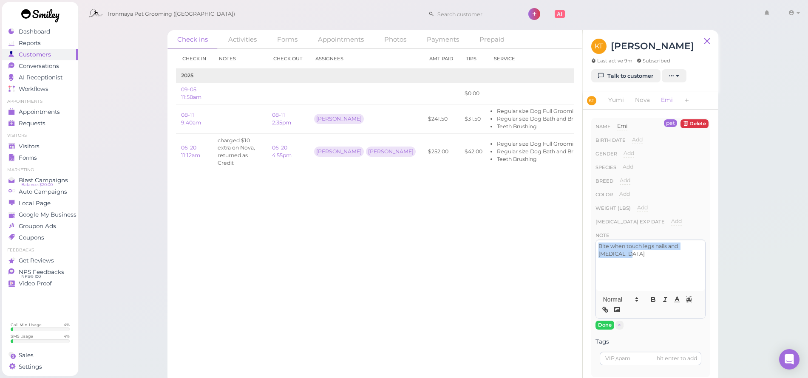
drag, startPoint x: 619, startPoint y: 256, endPoint x: 599, endPoint y: 244, distance: 23.2
click at [599, 244] on div "Bite when touch legs nails and anal gland" at bounding box center [650, 265] width 109 height 51
copy p "Bite when touch legs nails and anal gland"
click at [601, 324] on button "Done" at bounding box center [604, 325] width 19 height 9
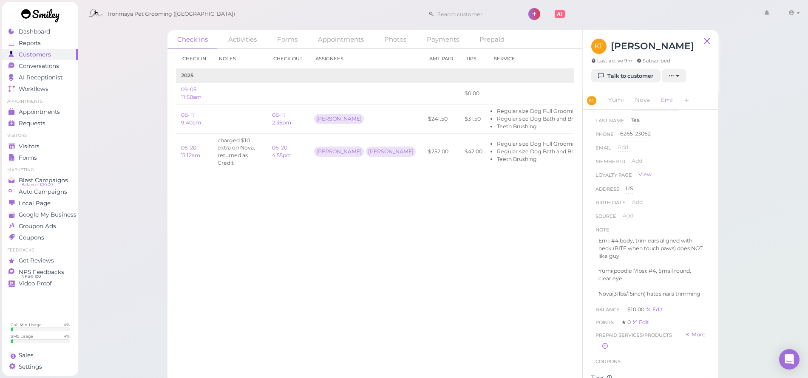
scroll to position [216, 0]
click at [649, 250] on p "Emi: #4 body, trim ears aligned with neck (BITE when touch paws) does NOT like …" at bounding box center [650, 246] width 104 height 23
click at [649, 252] on p "Emi: #4 body, trim ears aligned with neck (BITE when touch paws) does NOT like …" at bounding box center [650, 246] width 104 height 23
click at [638, 251] on p "Emi: #4 body, trim ears aligned with neck (BITE when touch paws) does NOT like …" at bounding box center [650, 246] width 104 height 23
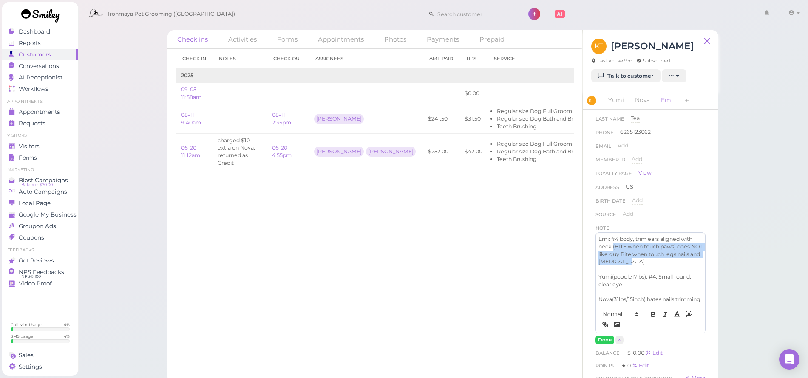
drag, startPoint x: 661, startPoint y: 257, endPoint x: 613, endPoint y: 251, distance: 48.5
click at [613, 244] on p "Emi: #4 body, trim ears aligned with neck (BITE when touch paws) does NOT like …" at bounding box center [650, 250] width 104 height 30
click at [649, 318] on icon "button" at bounding box center [653, 315] width 8 height 8
click at [664, 261] on p "Emi: #4 body, trim ears aligned with neck (BITE when touch paws) does NOT like …" at bounding box center [650, 250] width 104 height 30
click at [609, 342] on button "Done" at bounding box center [604, 340] width 19 height 9
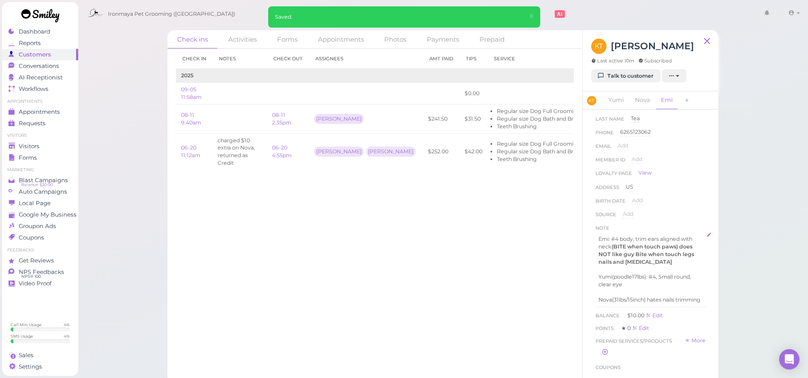
click at [657, 266] on p at bounding box center [650, 270] width 104 height 8
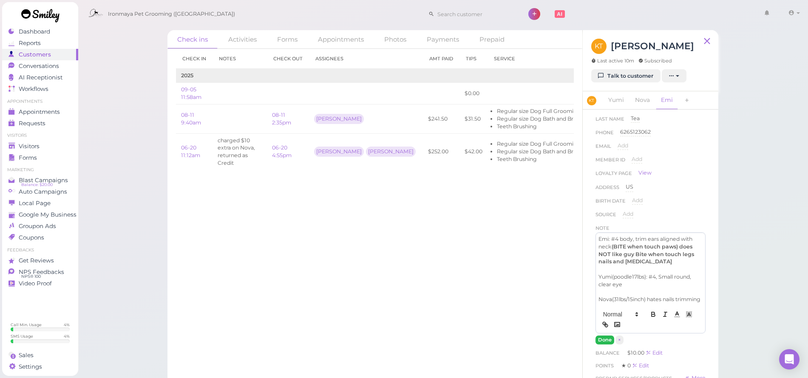
click at [596, 341] on button "Done" at bounding box center [604, 340] width 19 height 9
click at [284, 123] on link "08-11 2:35pm" at bounding box center [281, 119] width 19 height 14
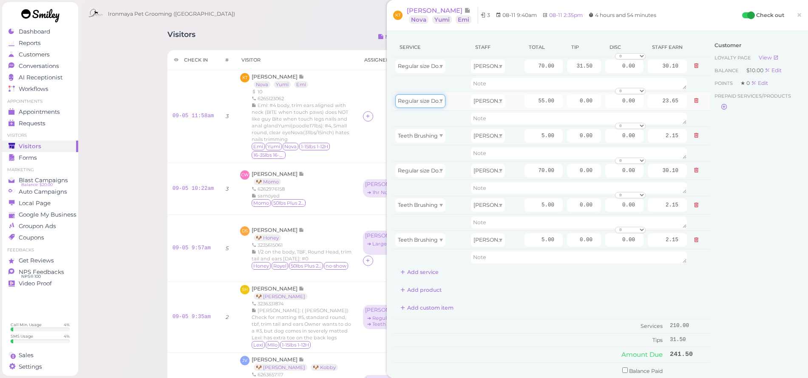
click at [422, 106] on div "Regular size Dog Bath and Brush (35 lbs or less)" at bounding box center [420, 101] width 50 height 14
click at [446, 138] on div "Teeth Brushing" at bounding box center [430, 136] width 71 height 14
click at [429, 172] on span "Regular size Dog Full Grooming (35 lbs or less)" at bounding box center [458, 170] width 121 height 6
